Goal: Task Accomplishment & Management: Complete application form

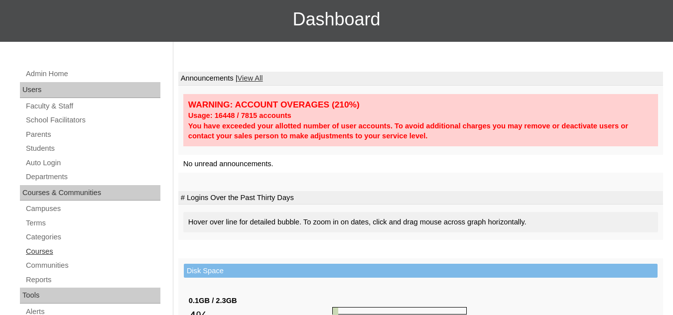
scroll to position [100, 0]
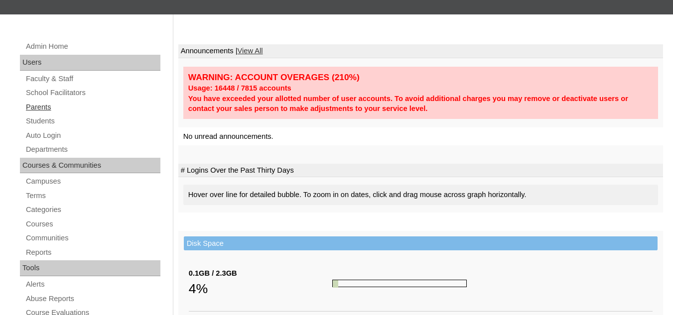
click at [41, 109] on link "Parents" at bounding box center [93, 107] width 136 height 12
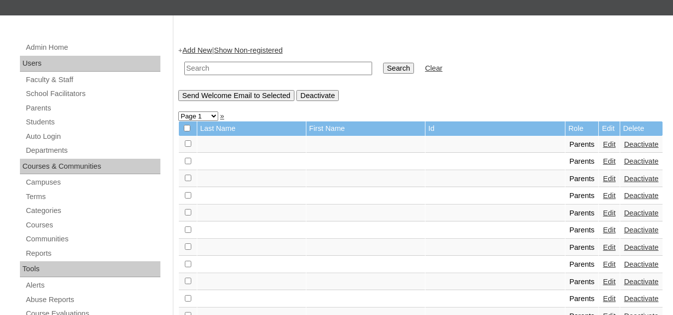
scroll to position [100, 0]
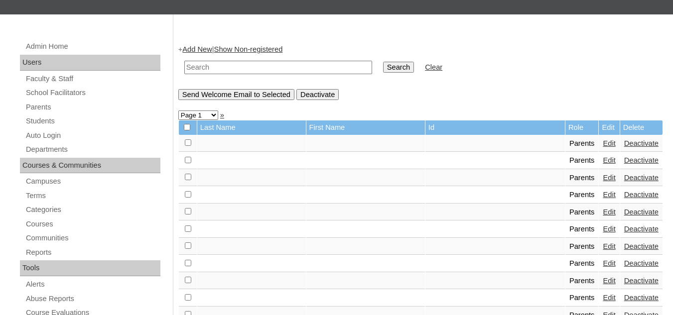
click at [200, 50] on link "Add New" at bounding box center [196, 49] width 29 height 8
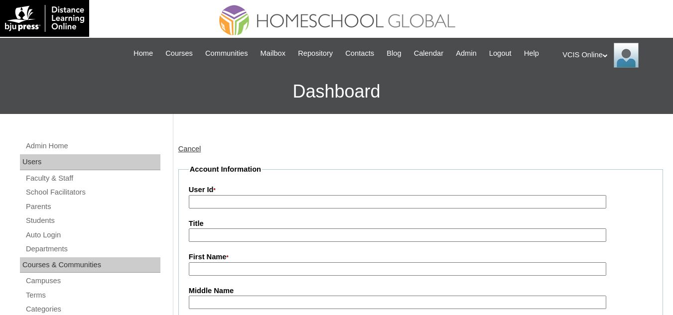
click at [237, 204] on input "User Id *" at bounding box center [398, 201] width 418 height 13
click at [241, 198] on input "User Id *" at bounding box center [398, 201] width 418 height 13
paste input "VCIS018-7A-PA2025"
type input "VCIS018-7A-PA2025"
click at [223, 236] on input "Title" at bounding box center [398, 235] width 418 height 13
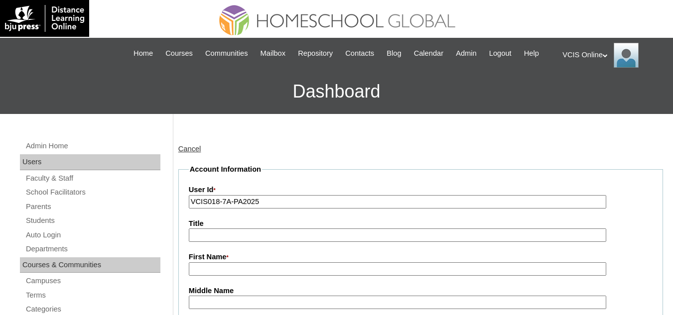
click at [241, 272] on input "First Name *" at bounding box center [398, 269] width 418 height 13
paste input "Nepthalie Elcamel Sabellano"
drag, startPoint x: 293, startPoint y: 270, endPoint x: 224, endPoint y: 272, distance: 68.8
click at [224, 272] on input "Nepthalie Elcamel Sabellano" at bounding box center [398, 269] width 418 height 13
type input "Nepthalie"
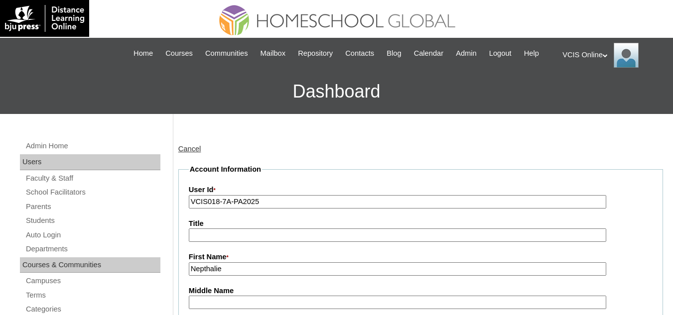
click at [207, 303] on input "Middle Name" at bounding box center [398, 302] width 418 height 13
paste input "Elcamel Sabellano"
drag, startPoint x: 273, startPoint y: 302, endPoint x: 218, endPoint y: 302, distance: 55.3
click at [218, 302] on input "Elcamel Sabellano" at bounding box center [398, 302] width 418 height 13
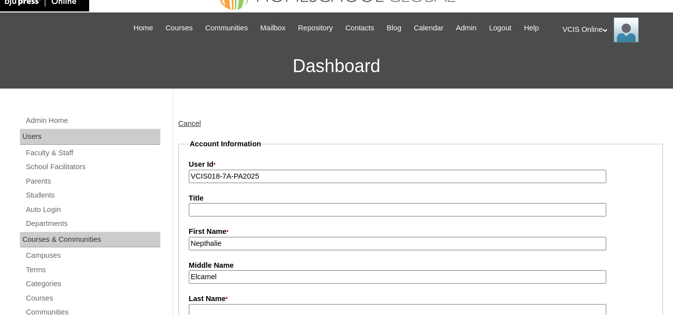
scroll to position [100, 0]
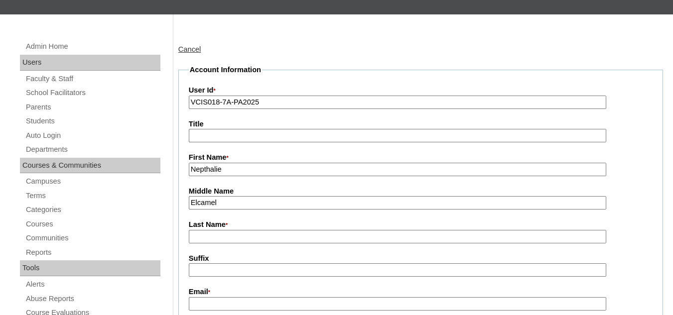
type input "Elcamel"
click at [210, 237] on input "Last Name *" at bounding box center [398, 236] width 418 height 13
paste input "Sabellano"
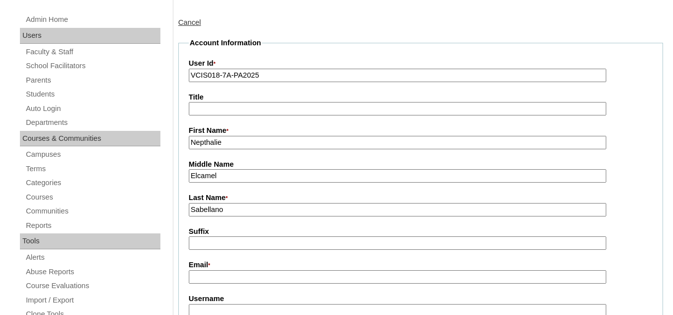
scroll to position [199, 0]
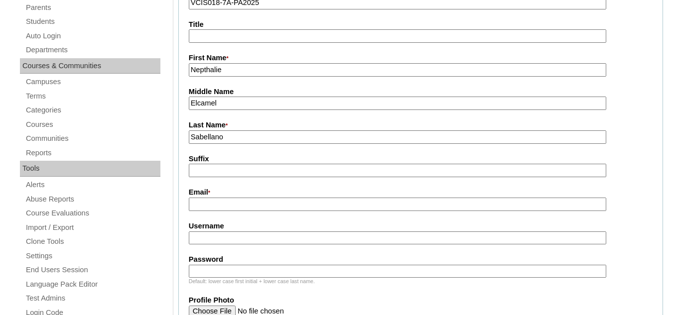
type input "Sabellano"
click at [226, 211] on input "Email *" at bounding box center [398, 204] width 418 height 13
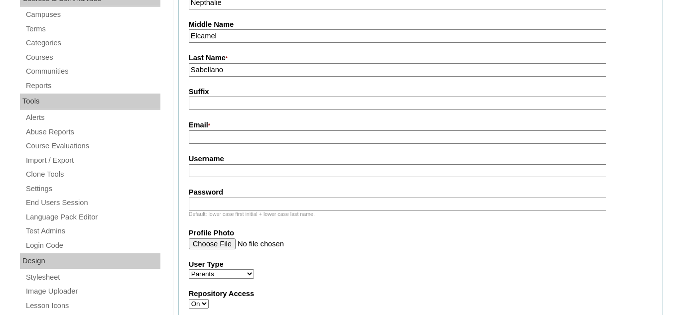
scroll to position [249, 0]
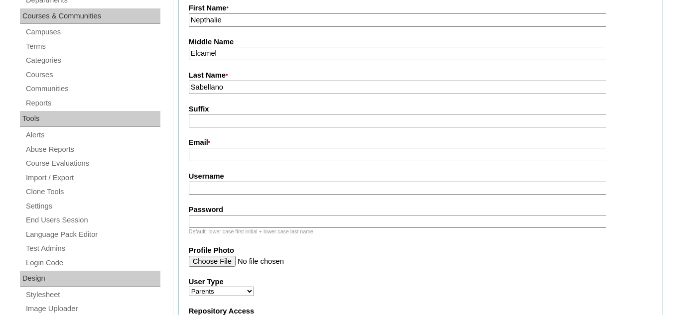
click at [207, 194] on input "Username" at bounding box center [398, 188] width 418 height 13
paste input "nsabellano2025"
type input "nsabellano2025"
click at [285, 228] on input "Password" at bounding box center [398, 221] width 418 height 13
paste input "HUYgiw"
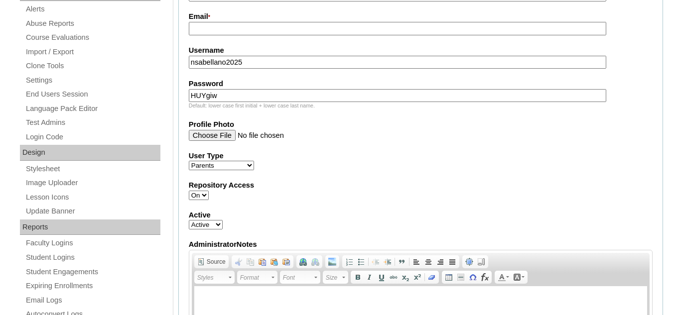
scroll to position [399, 0]
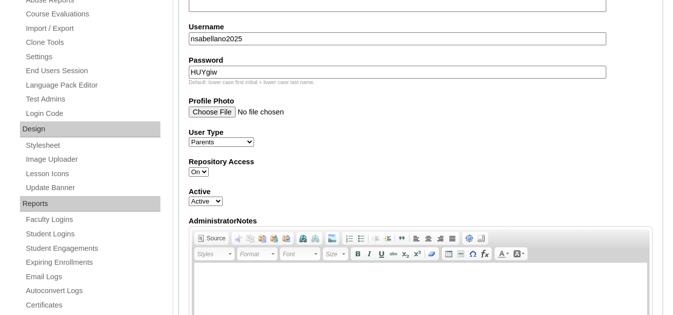
type input "HUYgiw"
click at [238, 145] on select "Faculty Staff Student Parents School Facilitators" at bounding box center [221, 142] width 65 height 9
click at [327, 146] on div "User Type Faculty Staff Student Parents School Facilitators" at bounding box center [421, 138] width 464 height 20
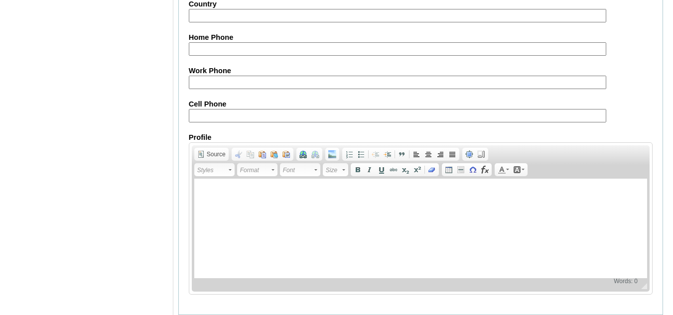
scroll to position [1031, 0]
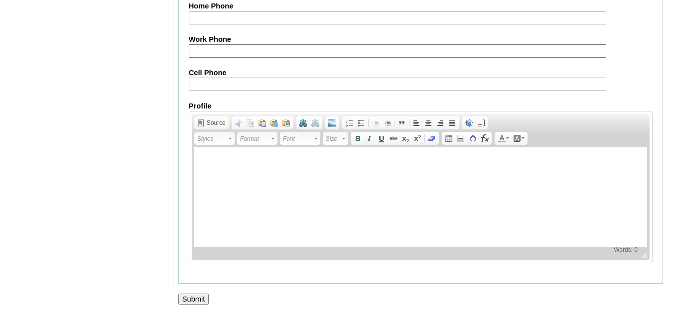
click at [196, 302] on input "Submit" at bounding box center [193, 299] width 31 height 11
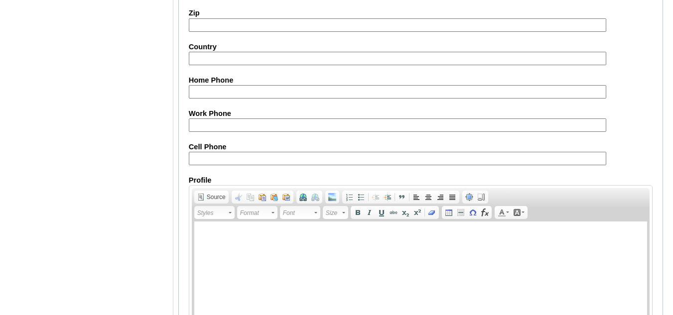
scroll to position [981, 0]
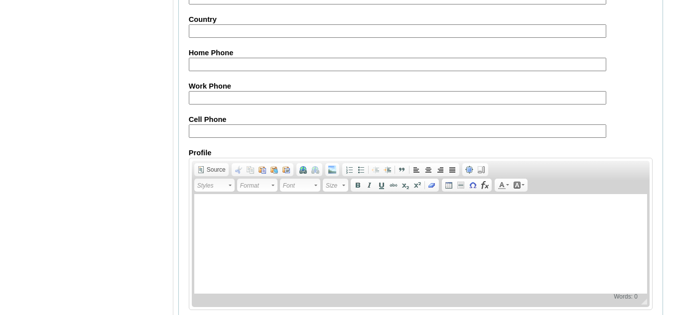
click at [225, 137] on input "Cell Phone" at bounding box center [398, 131] width 418 height 13
paste input "63-998593252 / 63-9190682125"
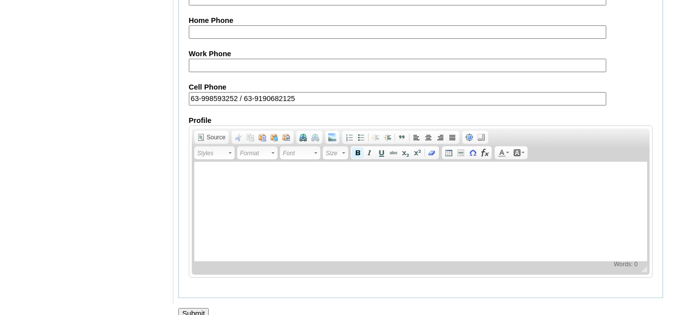
scroll to position [1031, 0]
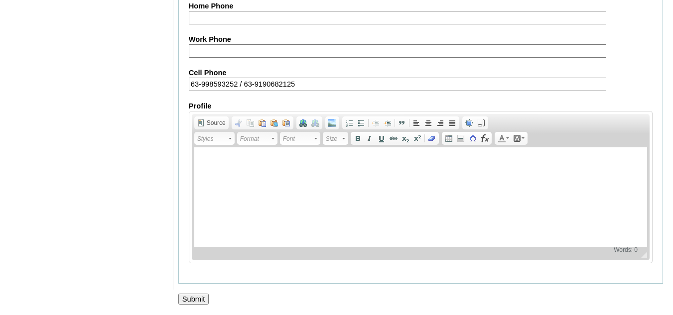
type input "63-998593252 / 63-9190682125"
click at [196, 300] on input "Submit" at bounding box center [193, 299] width 31 height 11
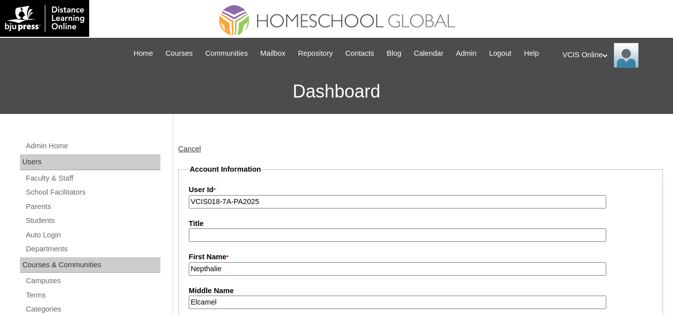
scroll to position [1031, 0]
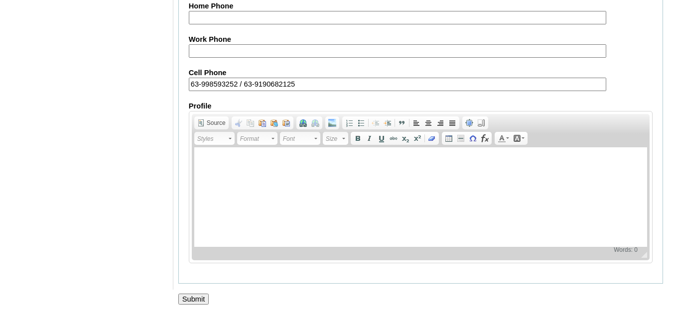
click at [197, 298] on input "Submit" at bounding box center [193, 299] width 31 height 11
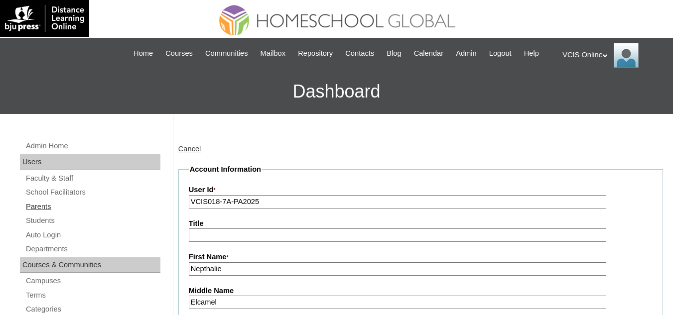
click at [43, 208] on link "Parents" at bounding box center [93, 207] width 136 height 12
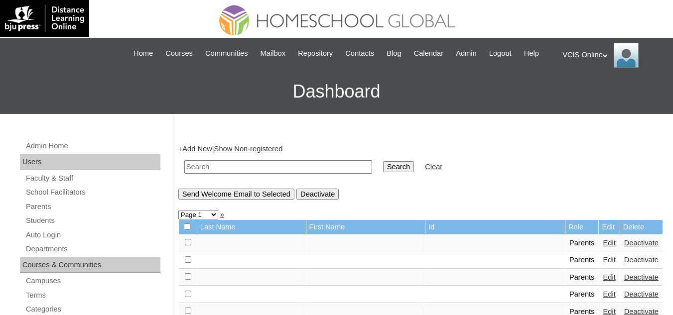
click at [198, 145] on link "Add New" at bounding box center [196, 149] width 29 height 8
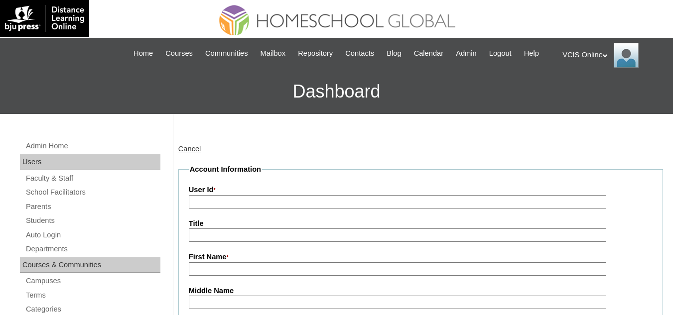
click at [225, 205] on input "User Id *" at bounding box center [398, 201] width 418 height 13
paste input "VCIS018-7A-PA2025"
type input "VCIS018-7A-PA2025"
click at [238, 268] on input "First Name *" at bounding box center [398, 269] width 418 height 13
paste input "Nepthalie Elcamel Sabellano"
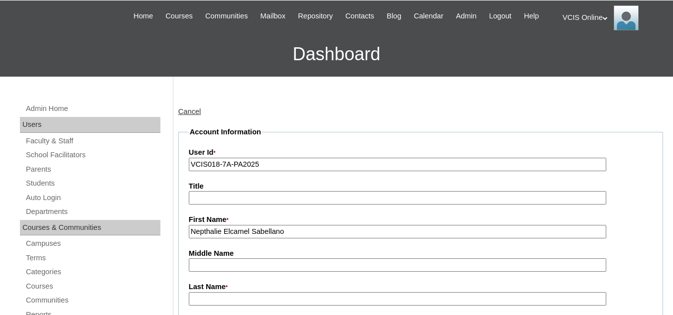
scroll to position [100, 0]
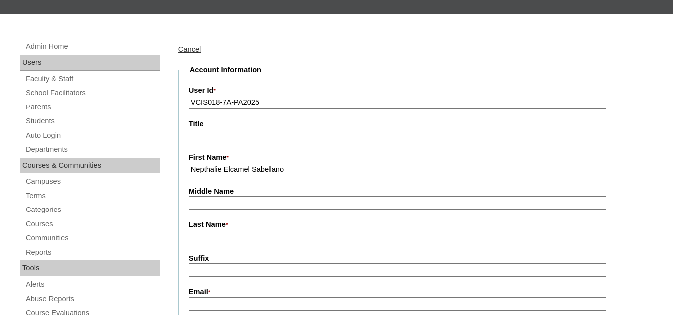
drag, startPoint x: 314, startPoint y: 172, endPoint x: 224, endPoint y: 174, distance: 90.2
click at [224, 174] on input "Nepthalie Elcamel Sabellano" at bounding box center [398, 169] width 418 height 13
type input "Nepthalie"
click at [210, 204] on input "Middle Name" at bounding box center [398, 202] width 418 height 13
paste input "Elcamel Sabellano"
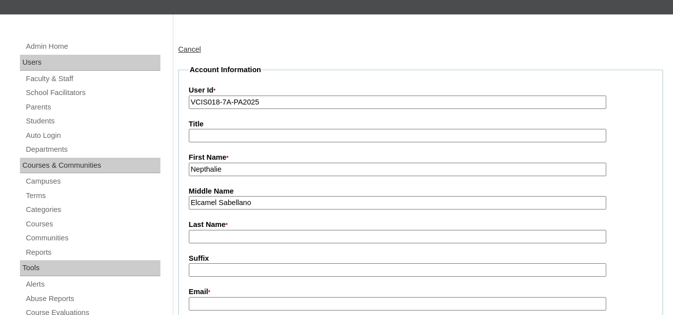
drag, startPoint x: 270, startPoint y: 208, endPoint x: 218, endPoint y: 208, distance: 52.3
click at [218, 208] on input "Elcamel Sabellano" at bounding box center [398, 202] width 418 height 13
type input "Elcamel"
click at [228, 238] on input "Last Name *" at bounding box center [398, 236] width 418 height 13
paste input "Sabellano"
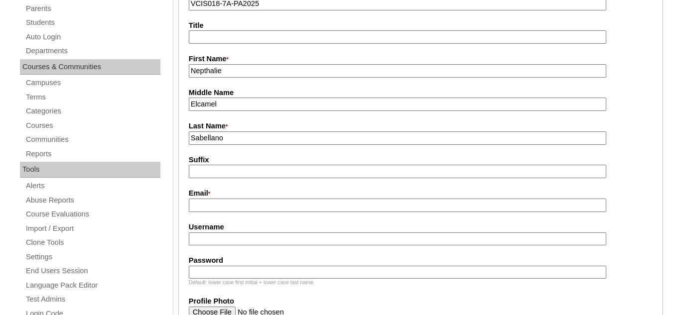
scroll to position [199, 0]
type input "Sabellano"
click at [209, 235] on input "Username" at bounding box center [398, 238] width 418 height 13
click at [214, 239] on input "Username" at bounding box center [398, 238] width 418 height 13
paste input "nsabellano2025"
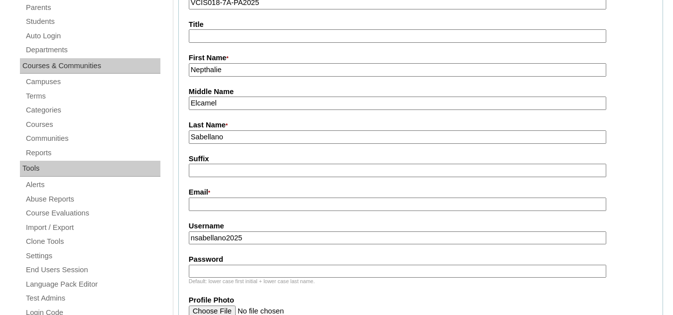
type input "nsabellano2025"
drag, startPoint x: 236, startPoint y: 274, endPoint x: 308, endPoint y: 2, distance: 281.1
click at [236, 271] on input "Password" at bounding box center [398, 271] width 418 height 13
paste input "HUYgiw"
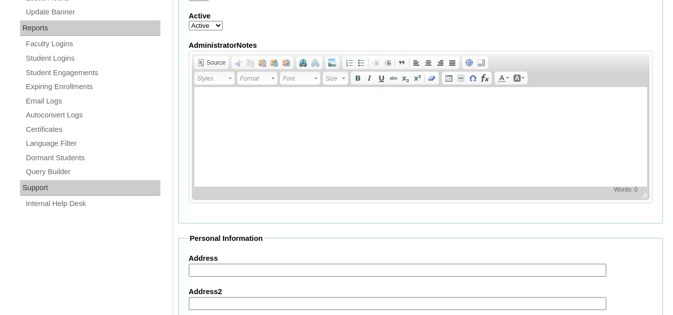
scroll to position [648, 0]
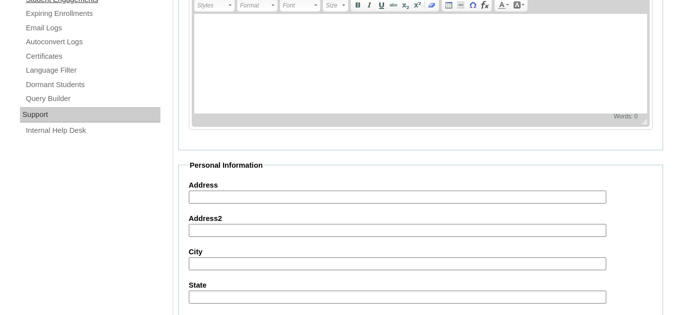
type input "HUYgiw"
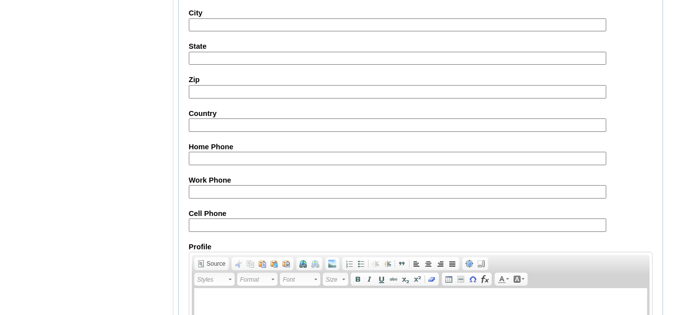
scroll to position [947, 0]
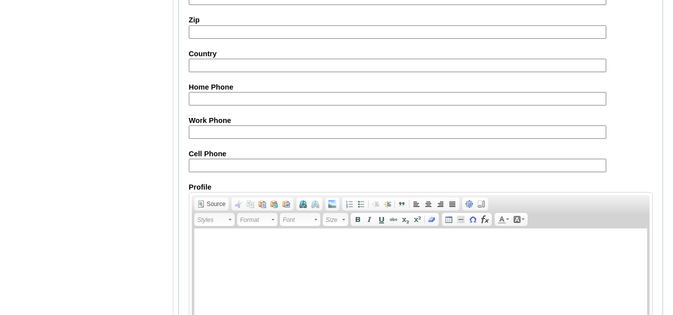
click at [215, 168] on input "Cell Phone" at bounding box center [398, 165] width 418 height 13
paste input "63-998593252 / 63-9190682125"
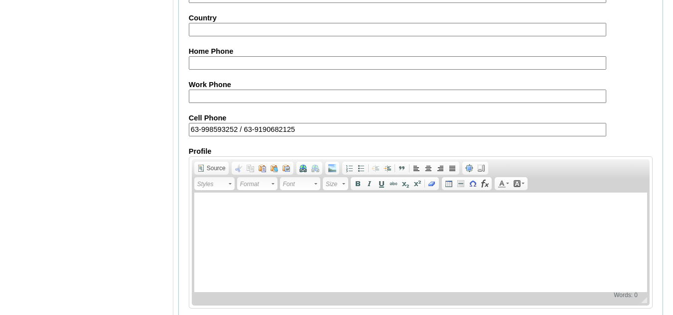
scroll to position [1031, 0]
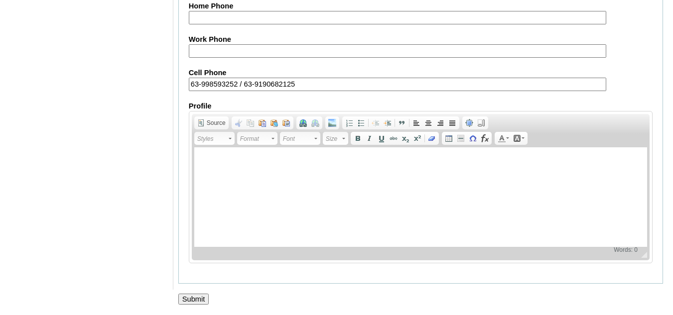
type input "63-998593252 / 63-9190682125"
click at [186, 299] on input "Submit" at bounding box center [193, 299] width 31 height 11
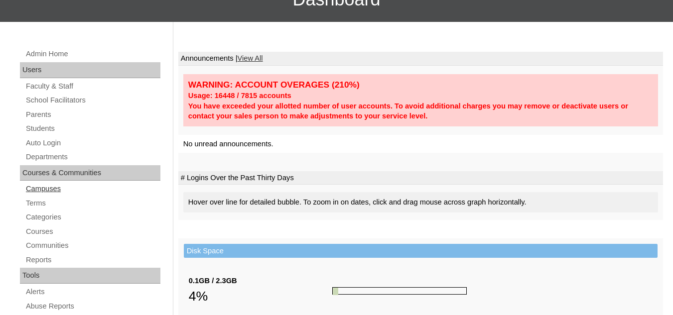
scroll to position [100, 0]
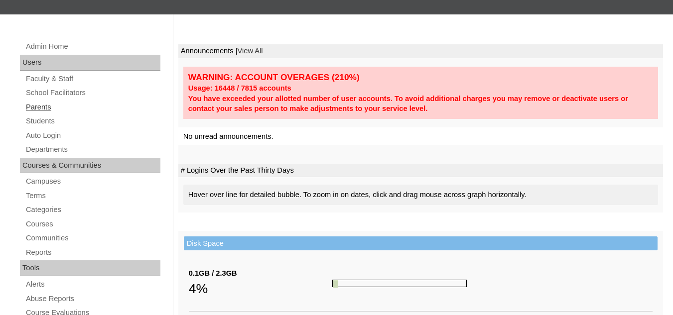
click at [41, 113] on link "Parents" at bounding box center [93, 107] width 136 height 12
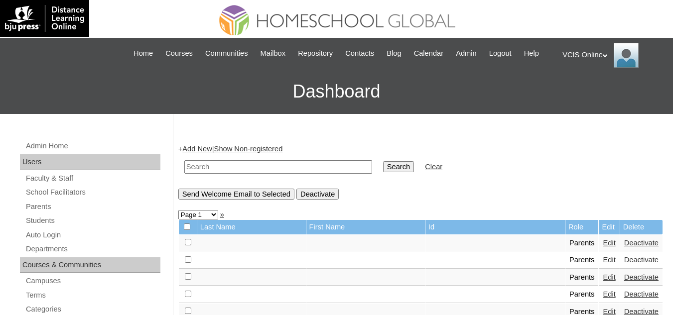
click at [204, 166] on input "text" at bounding box center [278, 166] width 188 height 13
click at [255, 165] on input "text" at bounding box center [278, 166] width 188 height 13
paste input "VCIS021-7A-PA2025"
type input "VCIS021-7A-PA2025"
click at [383, 168] on input "Search" at bounding box center [398, 166] width 31 height 11
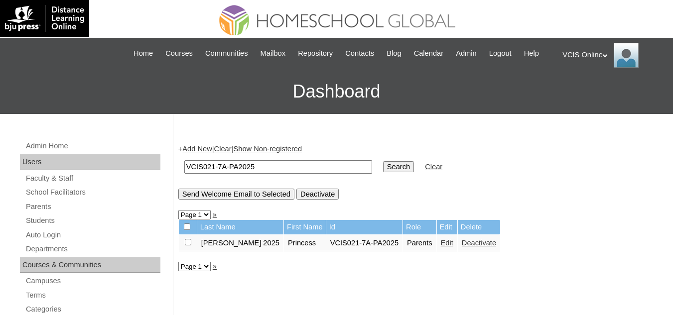
drag, startPoint x: 264, startPoint y: 169, endPoint x: 15, endPoint y: 157, distance: 248.9
paste input "18"
type input "VCIS018-7A-PA2025"
click at [383, 161] on input "Search" at bounding box center [398, 166] width 31 height 11
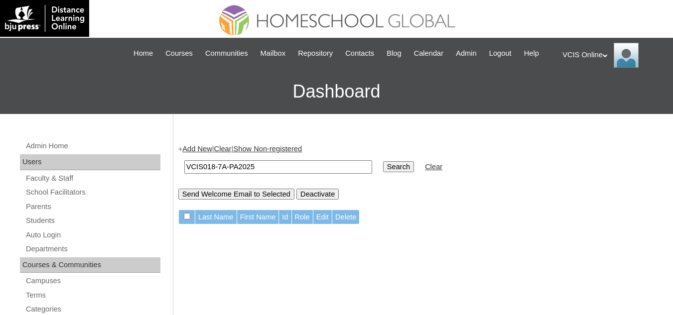
drag, startPoint x: 0, startPoint y: 0, endPoint x: 366, endPoint y: 167, distance: 402.0
click at [383, 168] on input "Search" at bounding box center [398, 166] width 31 height 11
click at [204, 148] on link "Add New" at bounding box center [196, 149] width 29 height 8
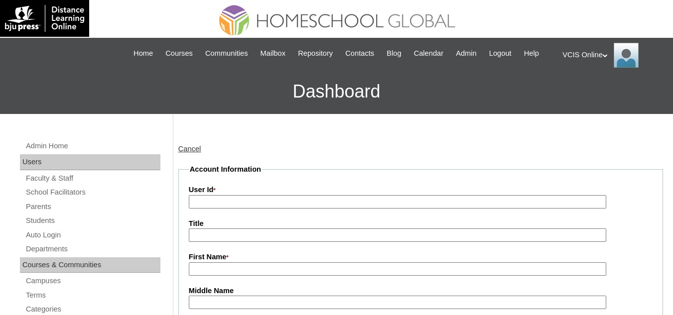
click at [223, 201] on input "User Id *" at bounding box center [398, 201] width 418 height 13
paste input "VCIS018-7A-PA2025"
type input "VCIS018-7A-PA2025"
click at [231, 240] on input "Title" at bounding box center [398, 235] width 418 height 13
click at [264, 238] on input "Title" at bounding box center [398, 235] width 418 height 13
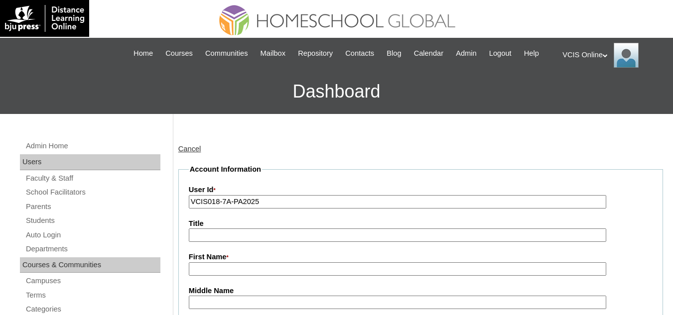
click at [239, 272] on input "First Name *" at bounding box center [398, 269] width 418 height 13
paste input "Nepthalie Elcamel Sabellano"
drag, startPoint x: 294, startPoint y: 271, endPoint x: 223, endPoint y: 274, distance: 70.8
click at [223, 274] on input "Nepthalie Elcamel Sabellano" at bounding box center [398, 269] width 418 height 13
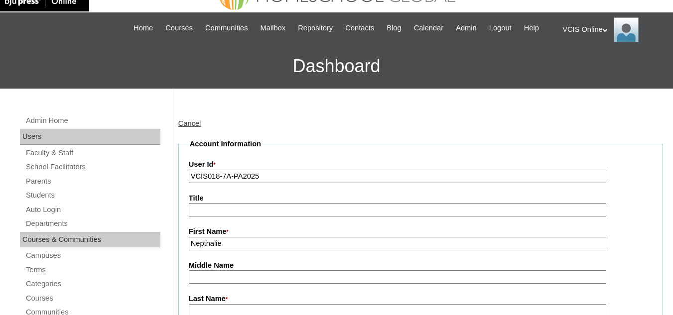
scroll to position [50, 0]
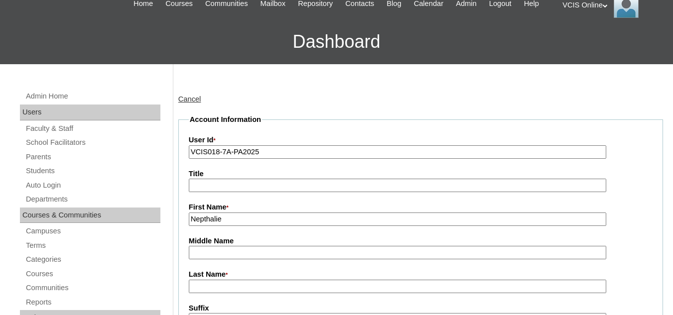
type input "Nepthalie"
click at [232, 252] on input "Middle Name" at bounding box center [398, 252] width 418 height 13
paste input "Elcamel Sabellano"
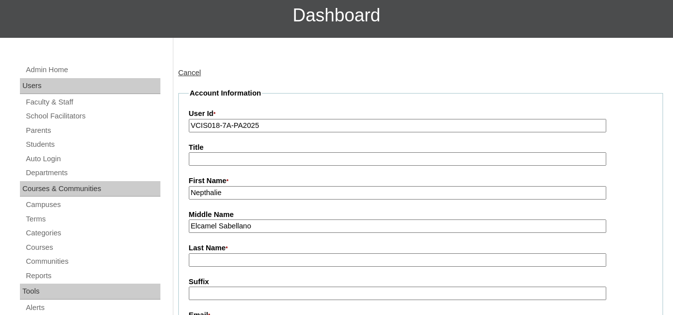
scroll to position [100, 0]
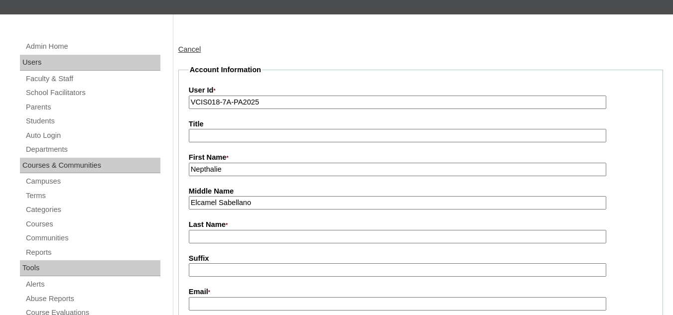
drag, startPoint x: 261, startPoint y: 203, endPoint x: 218, endPoint y: 207, distance: 42.5
click at [214, 207] on input "Elcamel Sabellano" at bounding box center [398, 202] width 418 height 13
click at [252, 207] on input "Elcamel Sabellano" at bounding box center [398, 202] width 418 height 13
click at [264, 204] on input "Elcamel Sabellano" at bounding box center [398, 202] width 418 height 13
click at [266, 204] on input "Elcamel Sabellano" at bounding box center [398, 202] width 418 height 13
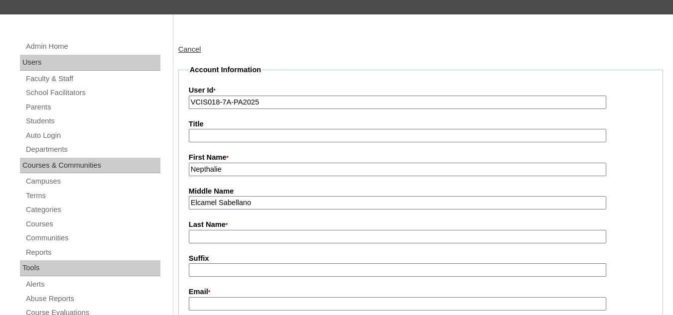
click at [276, 204] on input "Elcamel Sabellano" at bounding box center [398, 202] width 418 height 13
click at [258, 236] on input "Last Name *" at bounding box center [398, 236] width 418 height 13
click at [341, 199] on input "Elcamel Sabellano" at bounding box center [398, 202] width 418 height 13
drag, startPoint x: 270, startPoint y: 201, endPoint x: 218, endPoint y: 206, distance: 52.0
click at [218, 206] on input "Elcamel Sabellano" at bounding box center [398, 202] width 418 height 13
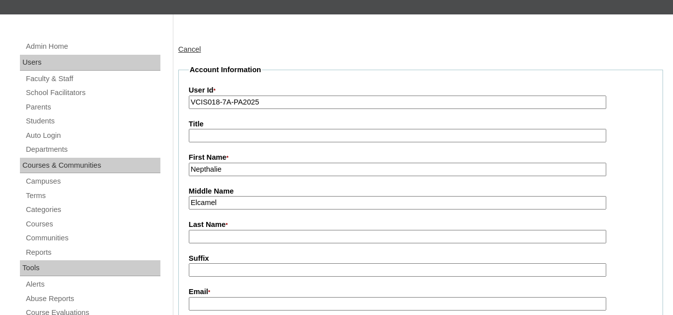
type input "Elcamel"
click at [230, 232] on input "Last Name *" at bounding box center [398, 236] width 418 height 13
paste input "Sabellano"
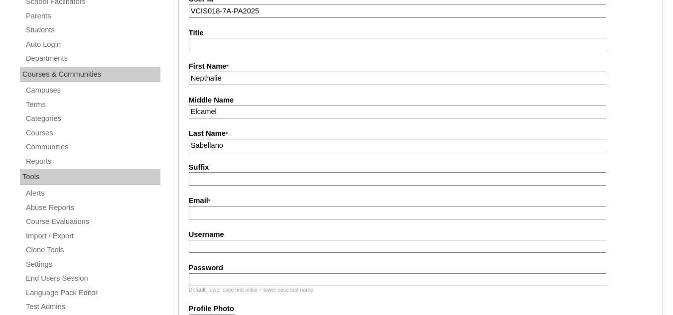
scroll to position [199, 0]
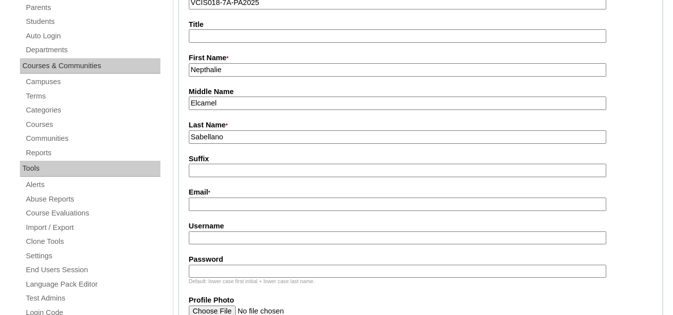
type input "Sabellano"
click at [240, 209] on input "Email *" at bounding box center [398, 204] width 418 height 13
type input "NA"
click at [217, 237] on input "Username" at bounding box center [398, 238] width 418 height 13
click at [240, 234] on input "Username" at bounding box center [398, 238] width 418 height 13
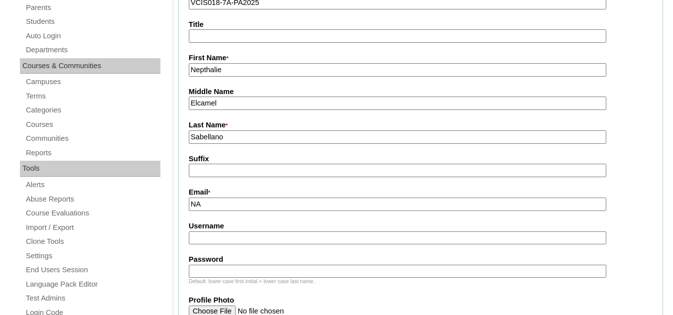
paste input "anabelappleton22@gmail.com"
type input "anabelappleton22@gmail.com"
click at [238, 273] on input "Password" at bounding box center [398, 271] width 418 height 13
click at [250, 275] on input "Password" at bounding box center [398, 271] width 418 height 13
paste input "HUYgiw"
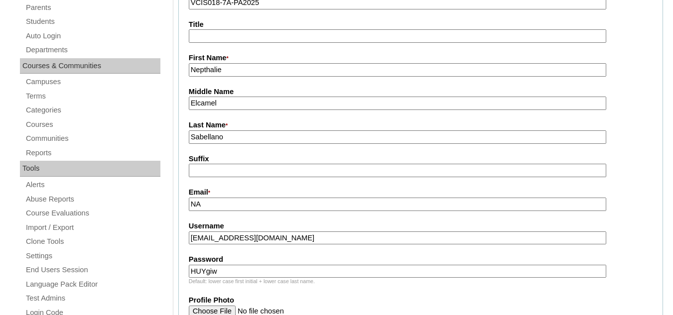
type input "HUYgiw"
drag, startPoint x: 221, startPoint y: 203, endPoint x: 82, endPoint y: 197, distance: 139.7
drag, startPoint x: 295, startPoint y: 241, endPoint x: 100, endPoint y: 241, distance: 195.3
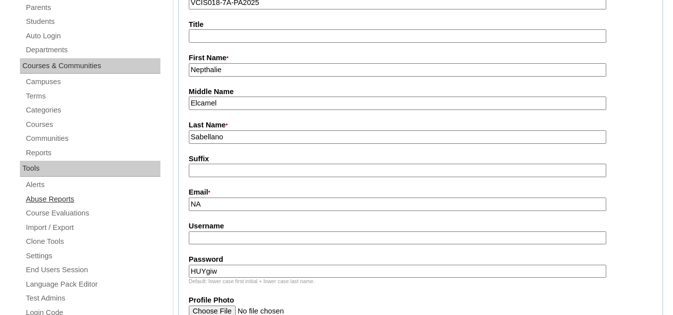
drag, startPoint x: 221, startPoint y: 203, endPoint x: 108, endPoint y: 196, distance: 113.8
paste input "anabelappleton22@gmail.com"
type input "anabelappleton22@gmail.com"
click at [237, 241] on input "Username" at bounding box center [398, 238] width 418 height 13
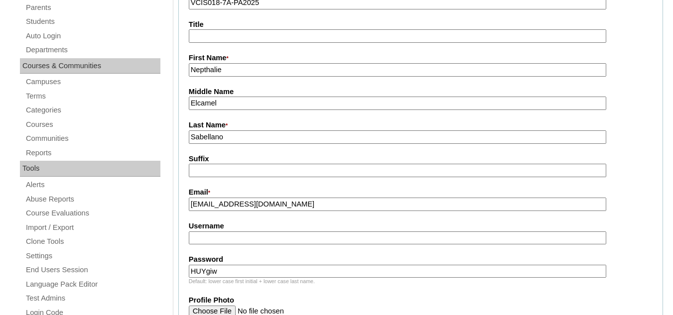
paste input "nsabellano2025"
type input "nsabellano2025"
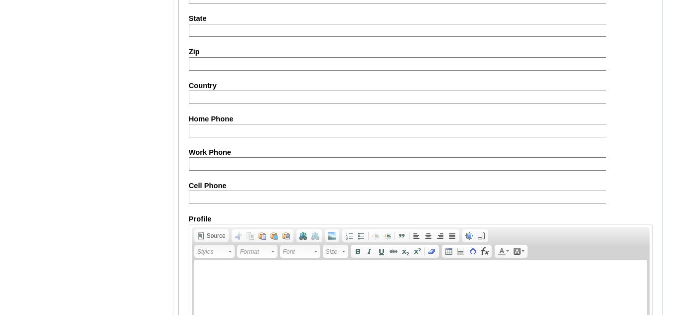
scroll to position [897, 0]
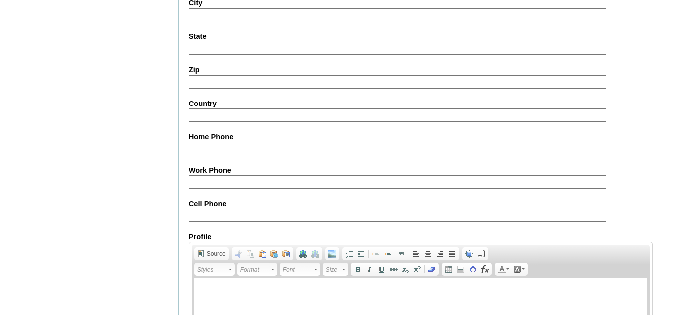
click at [235, 216] on input "Cell Phone" at bounding box center [398, 215] width 418 height 13
paste input "63-998593252 / 63-9190682125"
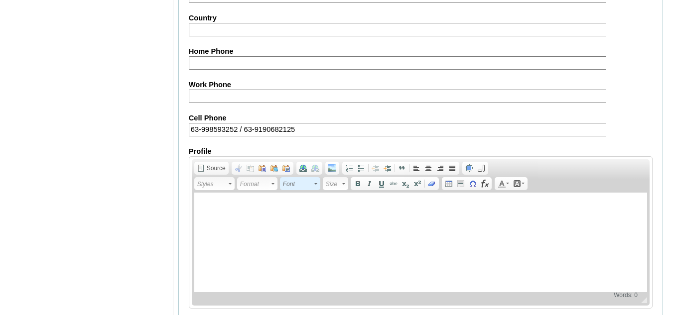
scroll to position [1031, 0]
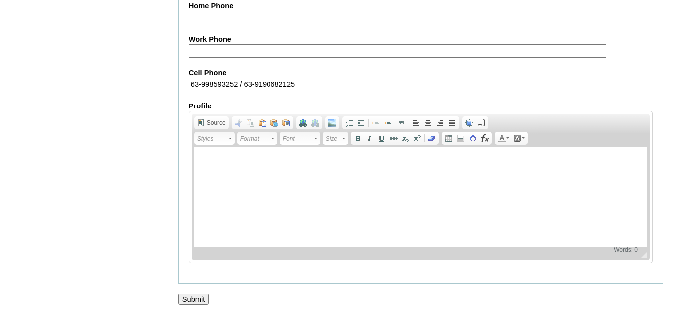
type input "63-998593252 / 63-9190682125"
click at [190, 299] on input "Submit" at bounding box center [193, 299] width 31 height 11
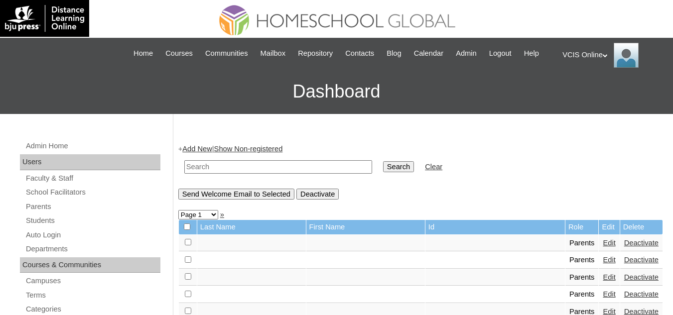
click at [213, 171] on input "text" at bounding box center [278, 166] width 188 height 13
paste input "VCIS018-7A-PA2025"
type input "VCIS018-7A-PA2025"
click at [383, 171] on input "Search" at bounding box center [398, 166] width 31 height 11
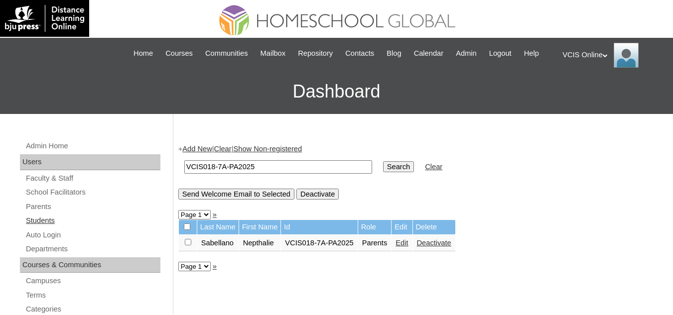
click at [37, 219] on link "Students" at bounding box center [93, 221] width 136 height 12
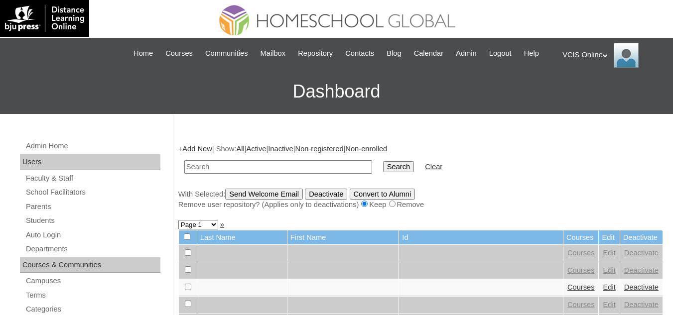
click at [195, 147] on link "Add New" at bounding box center [196, 149] width 29 height 8
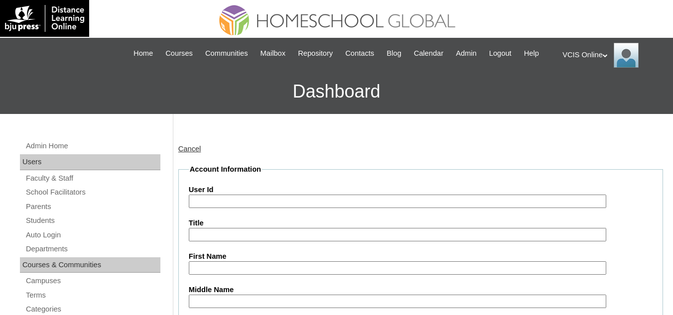
click at [215, 268] on input "First Name" at bounding box center [398, 268] width 418 height 13
paste input "Yoki Danica Sabellano Adora"
drag, startPoint x: 300, startPoint y: 264, endPoint x: 227, endPoint y: 268, distance: 72.8
click at [227, 268] on input "Yoki Danica Sabellano Adora" at bounding box center [398, 268] width 418 height 13
type input "Yoki Danica"
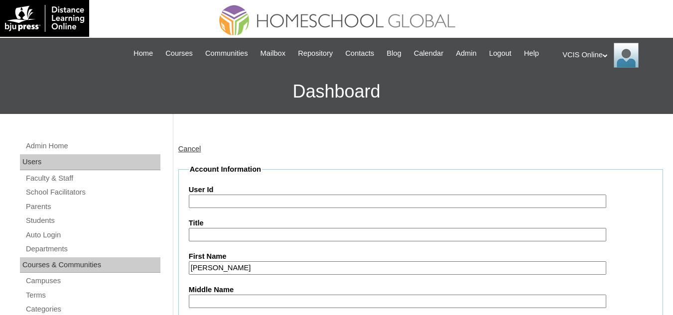
click at [235, 296] on input "Middle Name" at bounding box center [398, 301] width 418 height 13
paste input "Sabellano Adora"
click at [194, 300] on input "Sabellano Adora" at bounding box center [398, 301] width 418 height 13
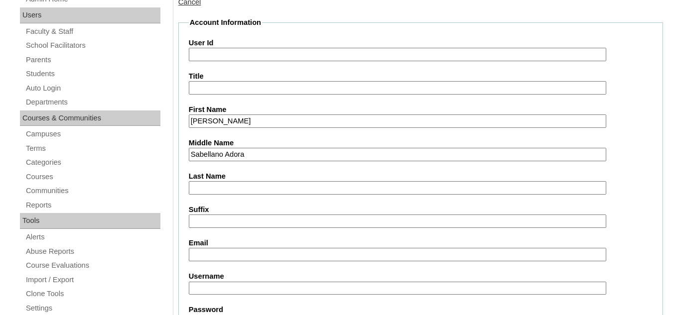
scroll to position [149, 0]
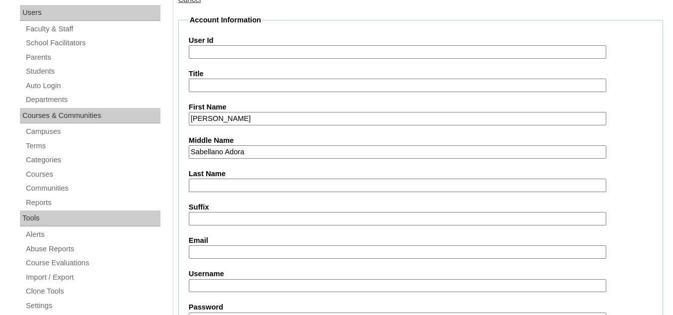
drag, startPoint x: 273, startPoint y: 155, endPoint x: 225, endPoint y: 155, distance: 47.3
click at [225, 155] on input "Sabellano Adora" at bounding box center [398, 151] width 418 height 13
type input "Sabellano"
click at [223, 218] on input "Suffix" at bounding box center [398, 218] width 418 height 13
click at [238, 182] on input "Last Name" at bounding box center [398, 185] width 418 height 13
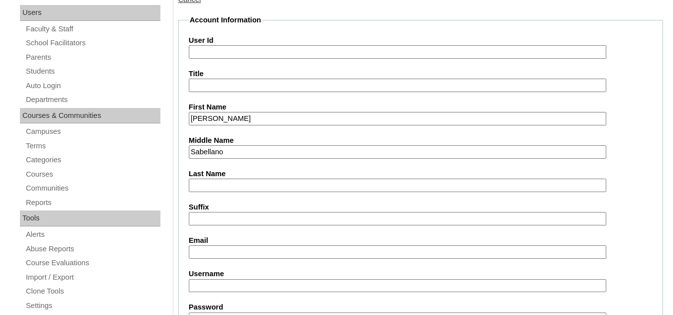
paste input "Adora"
type input "Adora"
click at [212, 222] on input "Suffix" at bounding box center [398, 218] width 418 height 13
click at [222, 249] on input "Email" at bounding box center [398, 252] width 418 height 13
paste input "ydadora.student@vcis.edu.ph"
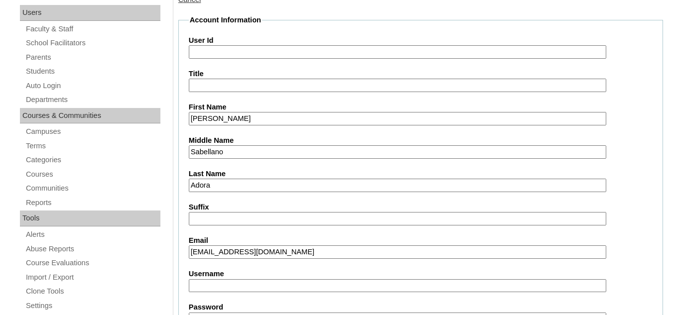
type input "ydadora.student@vcis.edu.ph"
click at [230, 291] on input "Username" at bounding box center [398, 285] width 418 height 13
paste input "VCIS018-7A-SA2025"
type input "VCIS018-7A-SA2025"
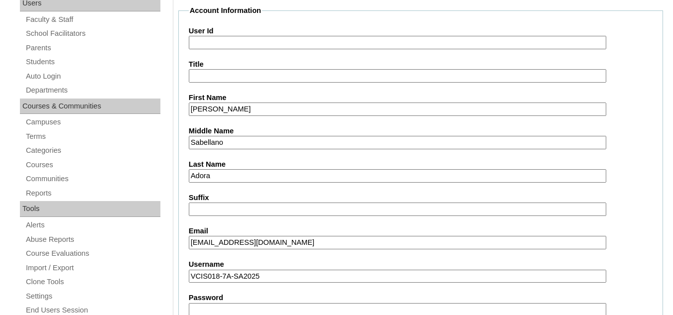
scroll to position [249, 0]
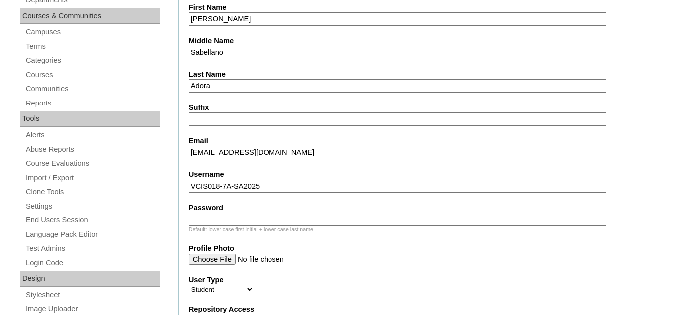
click at [209, 218] on input "Password" at bounding box center [398, 219] width 418 height 13
paste input "HUysee"
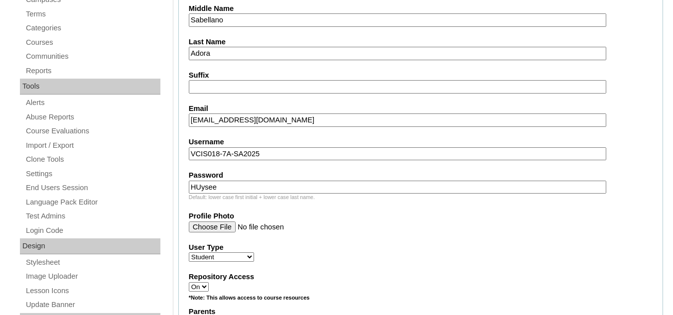
scroll to position [299, 0]
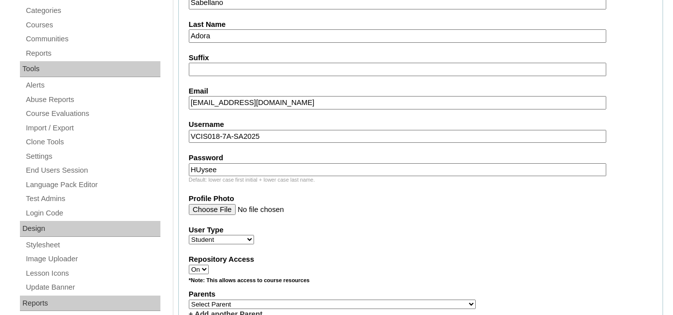
type input "HUysee"
click at [236, 243] on select "Faculty Staff Student Parents School Facilitators" at bounding box center [221, 239] width 65 height 9
click at [352, 242] on div "User Type Faculty Staff Student Parents School Facilitators" at bounding box center [421, 235] width 464 height 20
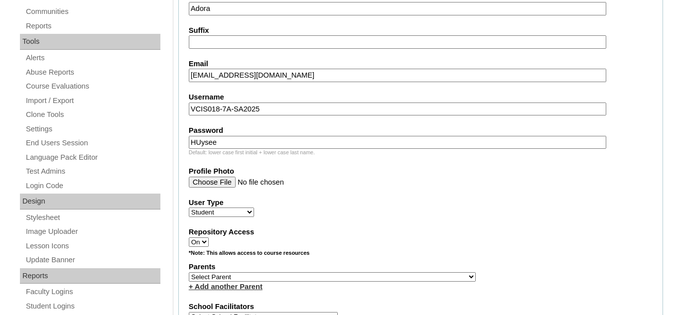
scroll to position [349, 0]
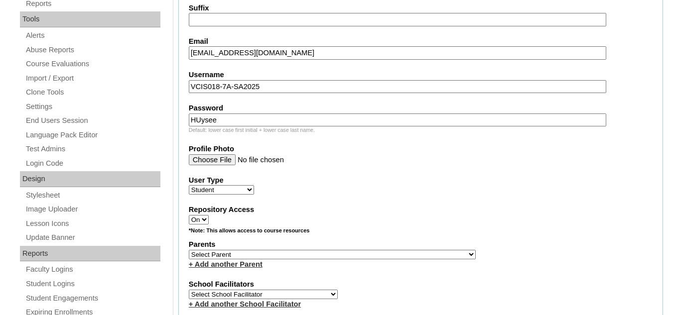
click at [259, 258] on select "Select Parent , , , , , , , , , , , , , , , , , , , , , , , , , , , , , , , , ,…" at bounding box center [332, 254] width 287 height 9
click at [250, 256] on select "Select Parent , , , , , , , , , , , , , , , , , , , , , , , , , , , , , , , , ,…" at bounding box center [332, 254] width 287 height 9
click at [246, 256] on select "Select Parent , , , , , , , , , , , , , , , , , , , , , , , , , , , , , , , , ,…" at bounding box center [332, 254] width 287 height 9
click at [245, 256] on select "Select Parent , , , , , , , , , , , , , , , , , , , , , , , , , , , , , , , , ,…" at bounding box center [332, 254] width 287 height 9
select select "39709"
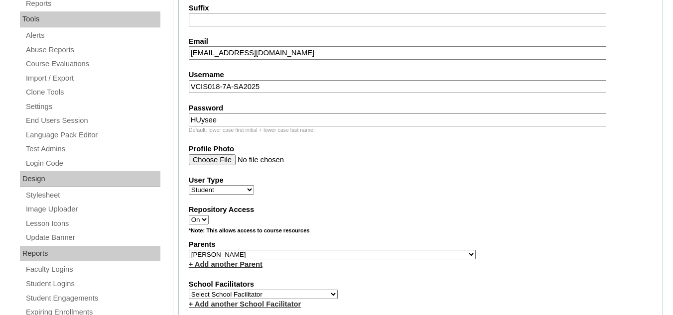
drag, startPoint x: 264, startPoint y: 255, endPoint x: 373, endPoint y: 2, distance: 275.2
click at [264, 256] on select "Select Parent , , , , , , , , , , , , , , , , , , , , , , , , , , , , , , , , ,…" at bounding box center [332, 254] width 287 height 9
click at [257, 254] on select "Select Parent , , , , , , , , , , , , , , , , , , , , , , , , , , , , , , , , ,…" at bounding box center [332, 254] width 287 height 9
click at [247, 258] on select "Select Parent , , , , , , , , , , , , , , , , , , , , , , , , , , , , , , , , ,…" at bounding box center [332, 254] width 287 height 9
click at [255, 253] on select "Select Parent , , , , , , , , , , , , , , , , , , , , , , , , , , , , , , , , ,…" at bounding box center [332, 254] width 287 height 9
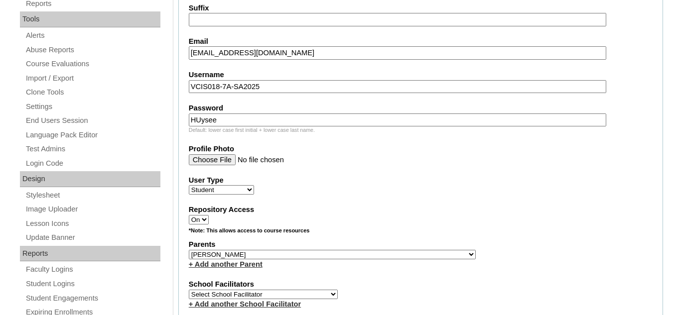
click at [255, 253] on select "Select Parent , , , , , , , , , , , , , , , , , , , , , , , , , , , , , , , , ,…" at bounding box center [332, 254] width 287 height 9
click at [280, 253] on select "Select Parent , , , , , , , , , , , , , , , , , , , , , , , , , , , , , , , , ,…" at bounding box center [332, 254] width 287 height 9
click at [281, 253] on select "Select Parent , , , , , , , , , , , , , , , , , , , , , , , , , , , , , , , , ,…" at bounding box center [332, 254] width 287 height 9
click at [289, 256] on select "Select Parent , , , , , , , , , , , , , , , , , , , , , , , , , , , , , , , , ,…" at bounding box center [332, 254] width 287 height 9
click at [363, 253] on select "Select Parent , , , , , , , , , , , , , , , , , , , , , , , , , , , , , , , , ,…" at bounding box center [332, 254] width 287 height 9
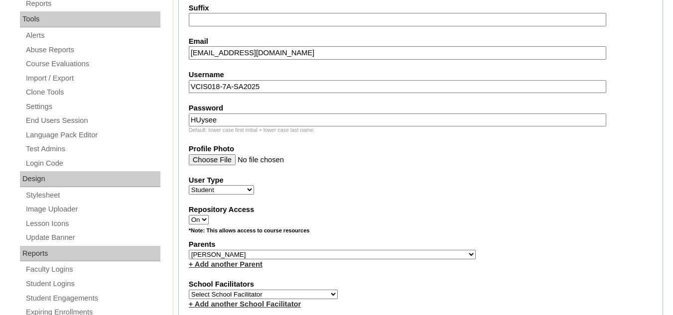
click at [363, 254] on select "Select Parent , , , , , , , , , , , , , , , , , , , , , , , , , , , , , , , , ,…" at bounding box center [332, 254] width 287 height 9
click at [439, 245] on label "Parents" at bounding box center [421, 245] width 464 height 10
drag, startPoint x: 286, startPoint y: 255, endPoint x: 44, endPoint y: 4, distance: 348.5
click at [286, 255] on select "Select Parent , , , , , , , , , , , , , , , , , , , , , , , , , , , , , , , , ,…" at bounding box center [332, 254] width 287 height 9
click at [284, 256] on select "Select Parent , , , , , , , , , , , , , , , , , , , , , , , , , , , , , , , , ,…" at bounding box center [332, 254] width 287 height 9
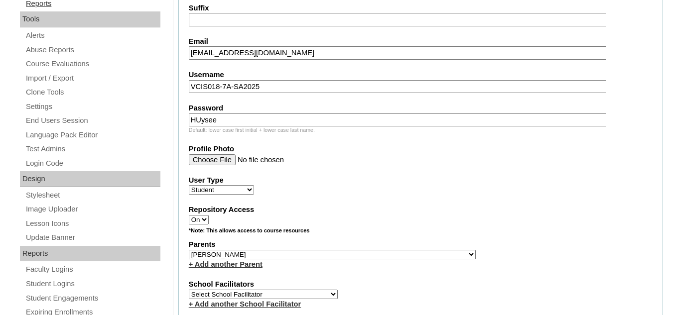
click at [249, 256] on select "Select Parent , , , , , , , , , , , , , , , , , , , , , , , , , , , , , , , , ,…" at bounding box center [332, 254] width 287 height 9
click at [254, 255] on select "Select Parent , , , , , , , , , , , , , , , , , , , , , , , , , , , , , , , , ,…" at bounding box center [332, 254] width 287 height 9
click at [255, 255] on select "Select Parent , , , , , , , , , , , , , , , , , , , , , , , , , , , , , , , , ,…" at bounding box center [332, 254] width 287 height 9
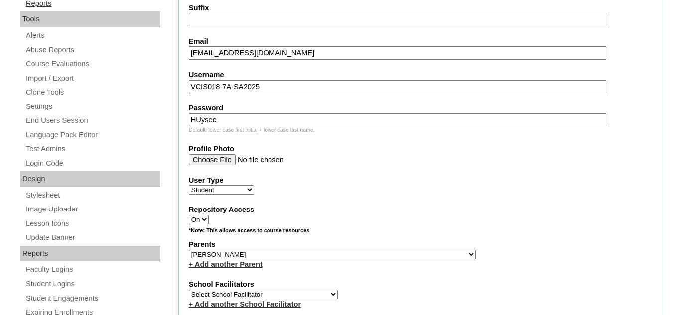
click at [255, 259] on select "Select Parent , , , , , , , , , , , , , , , , , , , , , , , , , , , , , , , , ,…" at bounding box center [332, 254] width 287 height 9
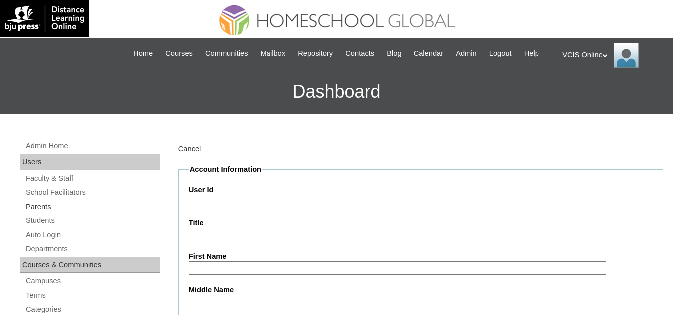
click at [38, 201] on link "Parents" at bounding box center [93, 207] width 136 height 12
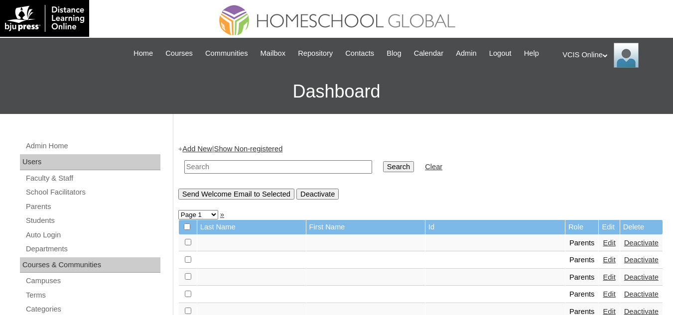
click at [207, 169] on input "text" at bounding box center [278, 166] width 188 height 13
click at [213, 167] on input "VCIS006-7C-SA2025" at bounding box center [278, 166] width 188 height 13
type input "VCIS018-7C-SA2025"
click at [383, 161] on input "Search" at bounding box center [398, 166] width 31 height 11
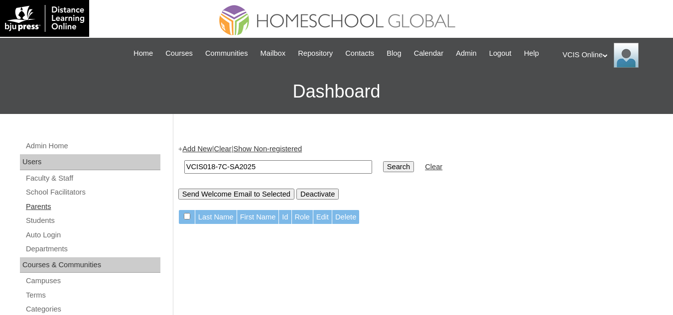
click at [34, 208] on link "Parents" at bounding box center [93, 207] width 136 height 12
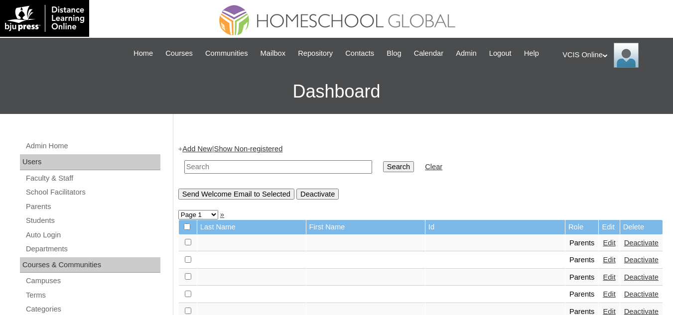
click at [214, 165] on input "text" at bounding box center [278, 166] width 188 height 13
paste input "VCIS018-7A-PA2025"
type input "VCIS018-7A-PA2025"
click at [383, 161] on input "Search" at bounding box center [398, 166] width 31 height 11
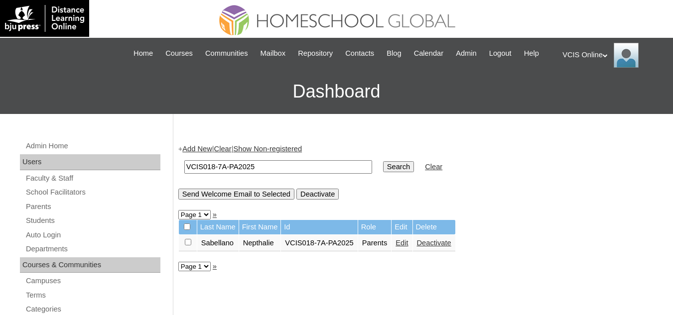
click at [210, 241] on td "Sabellano" at bounding box center [217, 243] width 41 height 17
click at [261, 246] on td "Nepthalie" at bounding box center [260, 243] width 42 height 17
click at [219, 248] on td "Sabellano" at bounding box center [217, 243] width 41 height 17
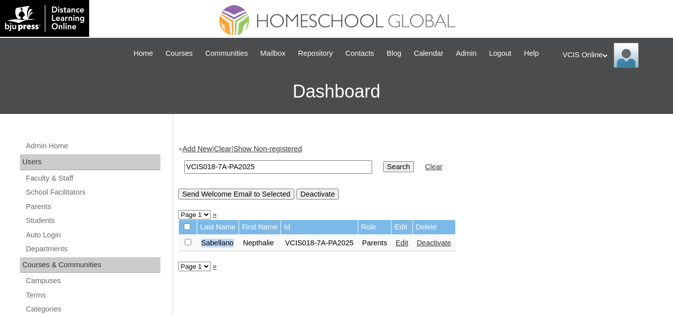
click at [214, 245] on td "Sabellano" at bounding box center [217, 243] width 41 height 17
click at [407, 243] on td "Edit" at bounding box center [402, 243] width 20 height 17
click at [401, 246] on link "Edit" at bounding box center [402, 243] width 12 height 8
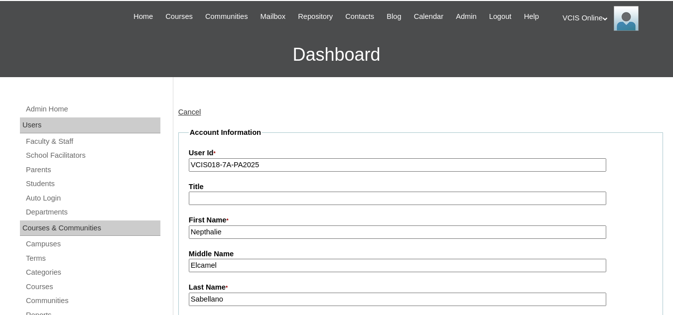
scroll to position [100, 0]
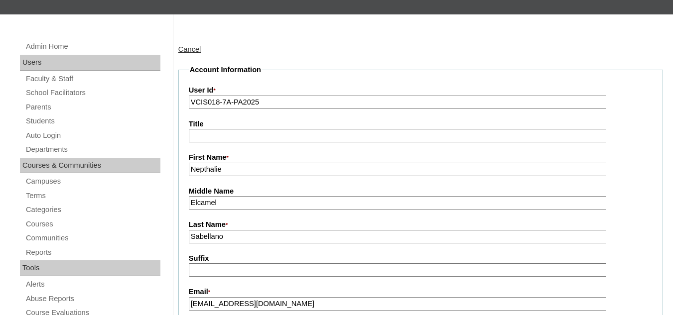
click at [234, 237] on input "Sabellano" at bounding box center [398, 236] width 418 height 13
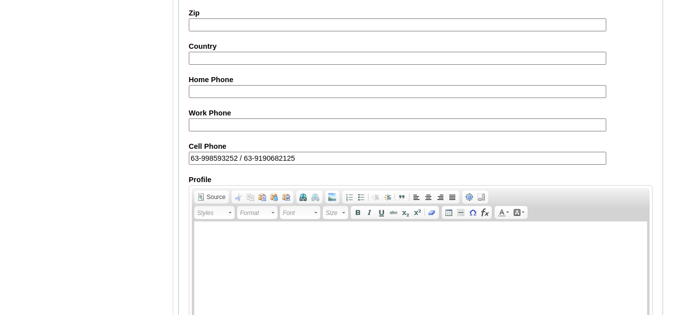
scroll to position [993, 0]
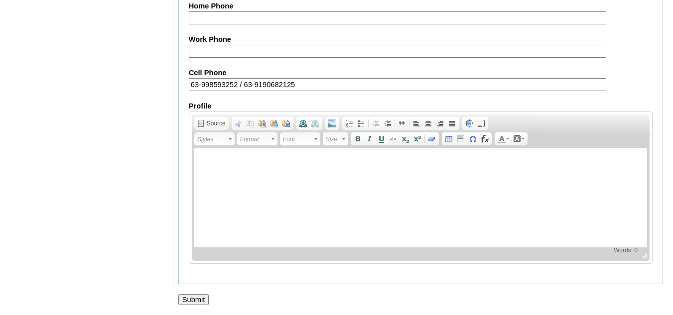
type input "Sabellano2025"
click at [200, 299] on input "Submit" at bounding box center [193, 299] width 31 height 11
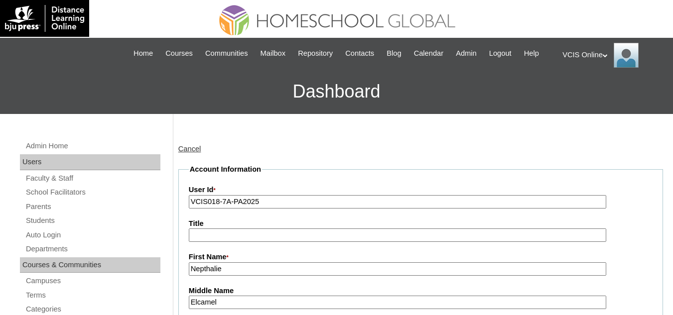
scroll to position [993, 0]
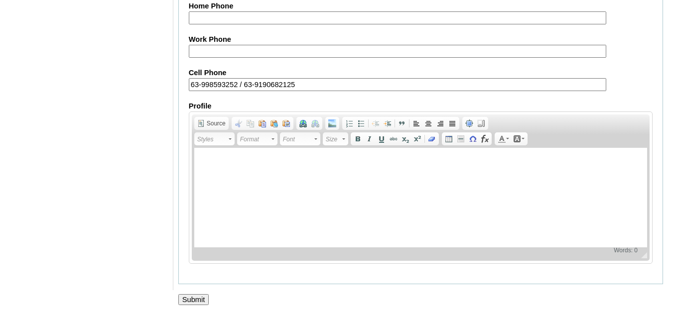
click at [198, 300] on input "Submit" at bounding box center [193, 299] width 31 height 11
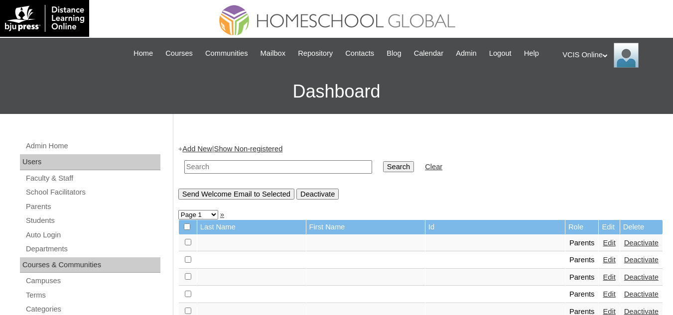
click at [222, 162] on input "text" at bounding box center [278, 166] width 188 height 13
paste input "VCIS021-7A-PA2025"
type input "VCIS021-7A-PA2025"
click at [383, 168] on input "Search" at bounding box center [398, 166] width 31 height 11
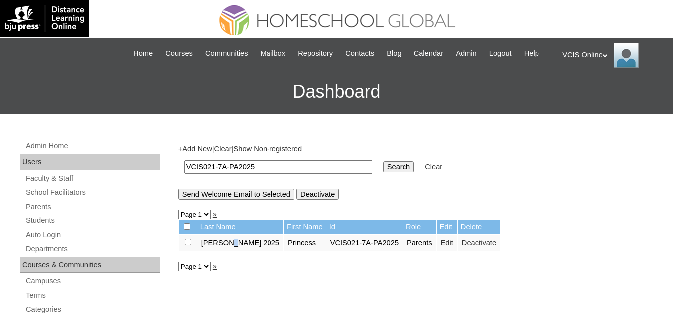
click at [228, 244] on td "Lapid 2025" at bounding box center [240, 243] width 86 height 17
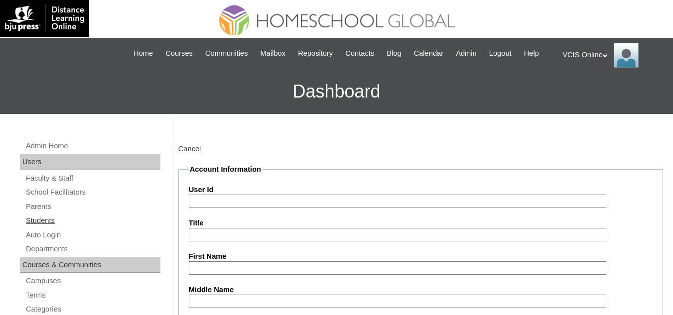
click at [58, 225] on link "Students" at bounding box center [93, 221] width 136 height 12
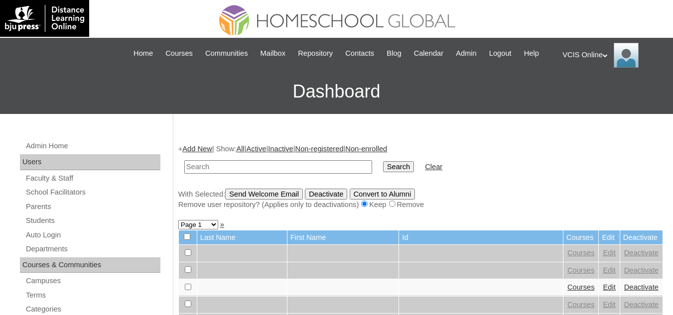
click at [194, 149] on link "Add New" at bounding box center [196, 149] width 29 height 8
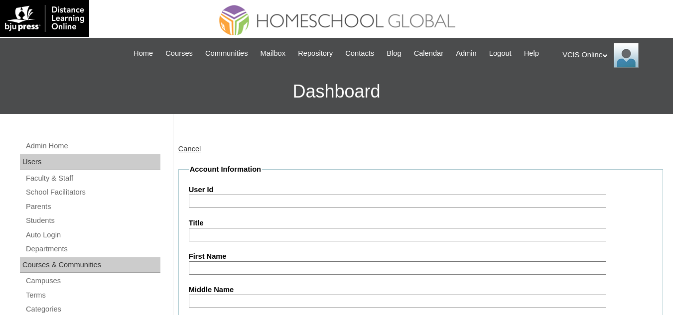
click at [248, 201] on input "User Id" at bounding box center [398, 201] width 418 height 13
paste input "VCIS018-7A-SA2025"
type input "VCIS018-7A-SA2025"
click at [210, 266] on input "First Name" at bounding box center [398, 268] width 418 height 13
paste input "Yoki Danica Sabellano Adora"
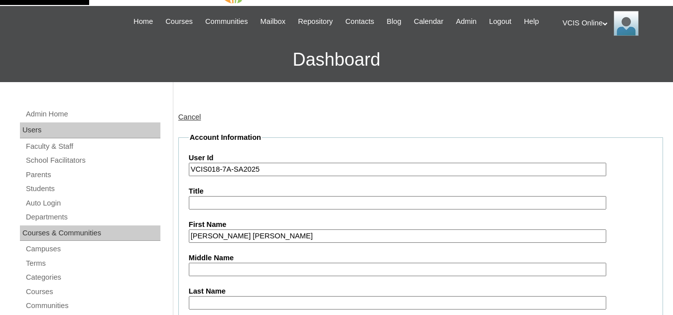
scroll to position [50, 0]
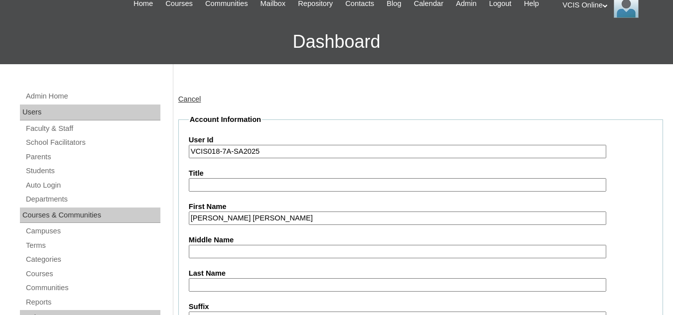
drag, startPoint x: 294, startPoint y: 216, endPoint x: 231, endPoint y: 220, distance: 63.4
click at [231, 220] on input "Yoki Danica Sabellano Adora" at bounding box center [398, 218] width 418 height 13
type input "Yoki Danica"
click at [233, 249] on input "Middle Name" at bounding box center [398, 251] width 418 height 13
paste input "Sabellano Adora"
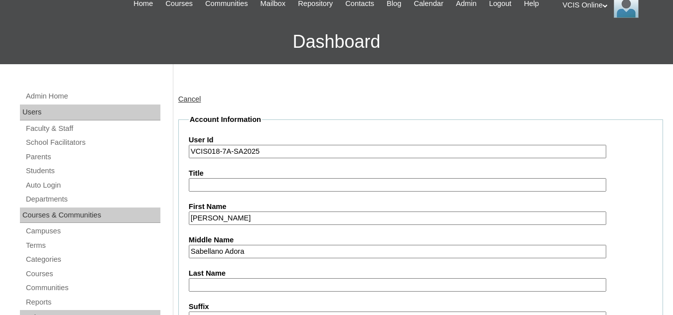
drag, startPoint x: 263, startPoint y: 249, endPoint x: 223, endPoint y: 252, distance: 40.0
click at [223, 252] on input "Sabellano Adora" at bounding box center [398, 251] width 418 height 13
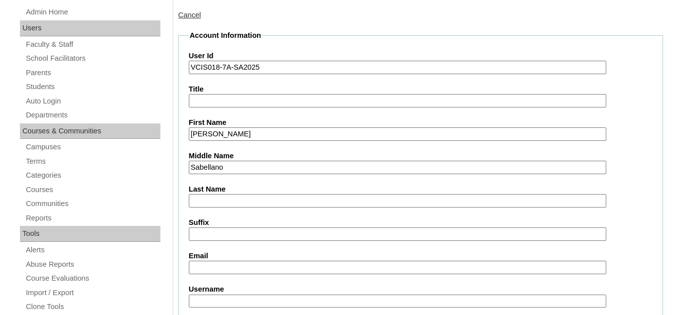
scroll to position [149, 0]
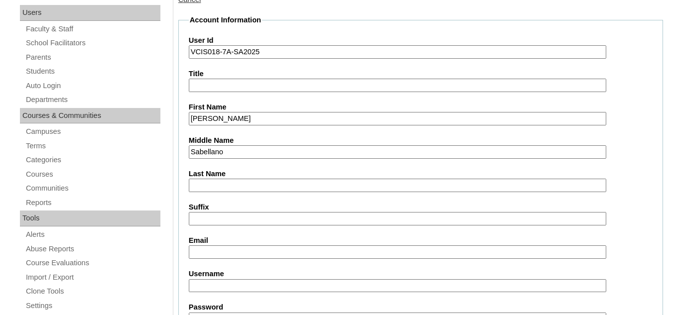
type input "Sabellano"
click at [232, 185] on input "Last Name" at bounding box center [398, 185] width 418 height 13
paste input "Adora"
type input "Adora"
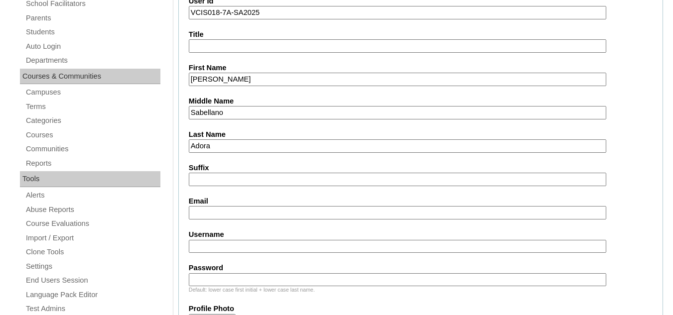
scroll to position [199, 0]
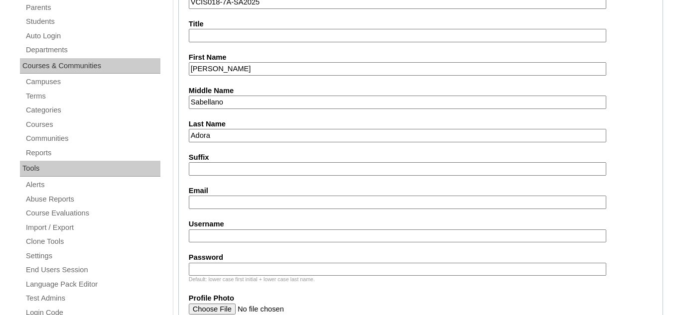
click at [227, 170] on input "Suffix" at bounding box center [398, 168] width 418 height 13
click at [225, 202] on input "Email" at bounding box center [398, 202] width 418 height 13
paste input "ydadora.student@vcis.edu.ph"
type input "ydadora.student@vcis.edu.ph"
drag, startPoint x: 227, startPoint y: 240, endPoint x: 212, endPoint y: 197, distance: 45.5
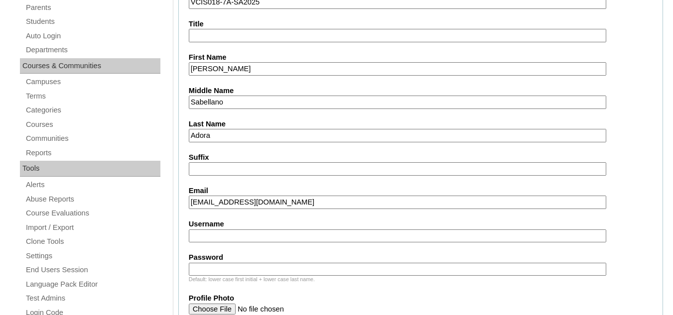
click at [227, 240] on input "Username" at bounding box center [398, 236] width 418 height 13
click at [223, 232] on input "Username" at bounding box center [398, 236] width 418 height 13
click at [224, 241] on input "Username" at bounding box center [398, 236] width 418 height 13
paste input "ydadora2025"
type input "ydadora2025"
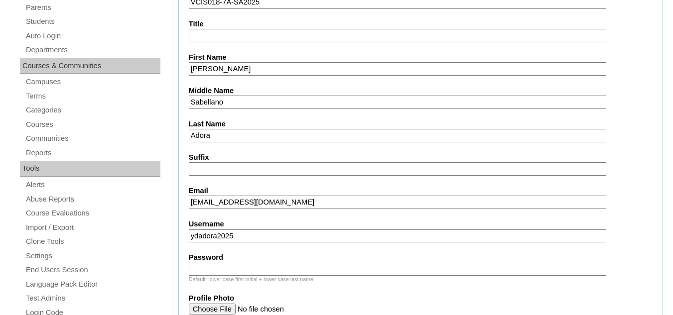
click at [232, 269] on input "Password" at bounding box center [398, 269] width 418 height 13
paste input "HUysee"
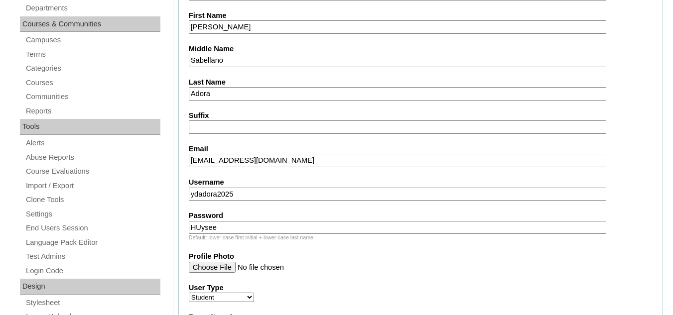
scroll to position [349, 0]
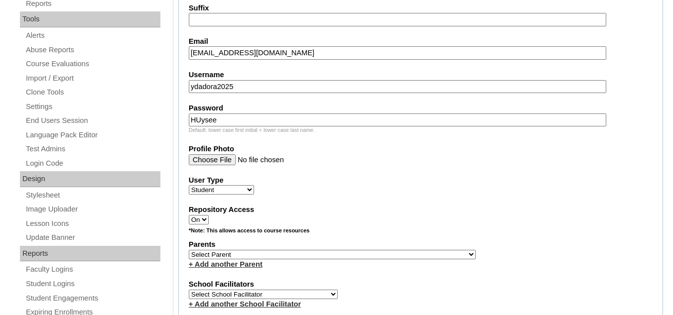
type input "HUysee"
click at [259, 254] on select "Select Parent , , , , , , , , , , , , , , , , , , , , , , , , , , , , , , , , ,…" at bounding box center [332, 254] width 287 height 9
select select "43560"
click at [189, 250] on select "Select Parent , , , , , , , , , , , , , , , , , , , , , , , , , , , , , , , , ,…" at bounding box center [332, 254] width 287 height 9
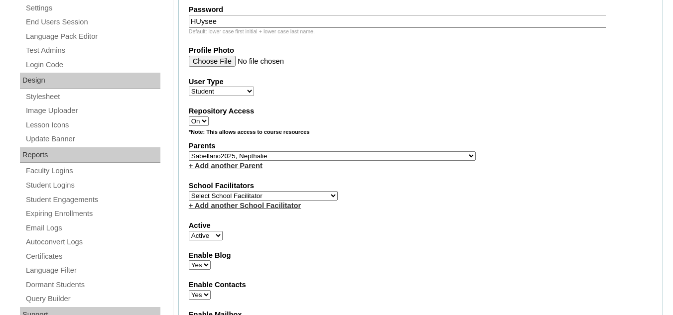
scroll to position [448, 0]
click at [240, 195] on select "Select School Facilitator Norman Añain Ruffa Abadijas Mary Abella Gloryfe Abion…" at bounding box center [263, 194] width 149 height 9
drag, startPoint x: 362, startPoint y: 224, endPoint x: 208, endPoint y: 178, distance: 161.2
click at [363, 224] on label "Active" at bounding box center [421, 225] width 464 height 10
click at [223, 230] on select "Active Inactive" at bounding box center [206, 234] width 34 height 9
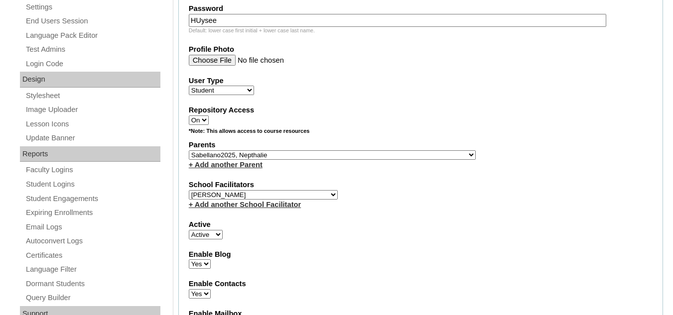
click at [228, 197] on select "Select School Facilitator Norman Añain Ruffa Abadijas Mary Abella Gloryfe Abion…" at bounding box center [263, 194] width 149 height 9
select select "42182"
click at [189, 190] on select "Select School Facilitator Norman Añain Ruffa Abadijas Mary Abella Gloryfe Abion…" at bounding box center [263, 194] width 149 height 9
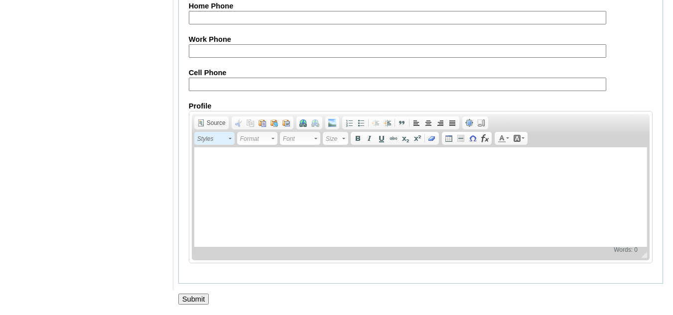
scroll to position [1201, 0]
click at [193, 301] on input "Submit" at bounding box center [193, 299] width 31 height 11
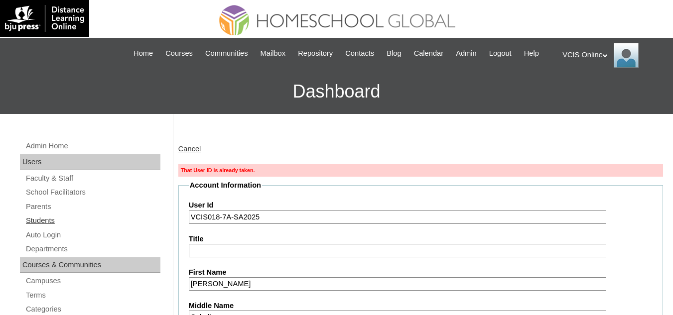
drag, startPoint x: 285, startPoint y: 218, endPoint x: 80, endPoint y: 216, distance: 204.8
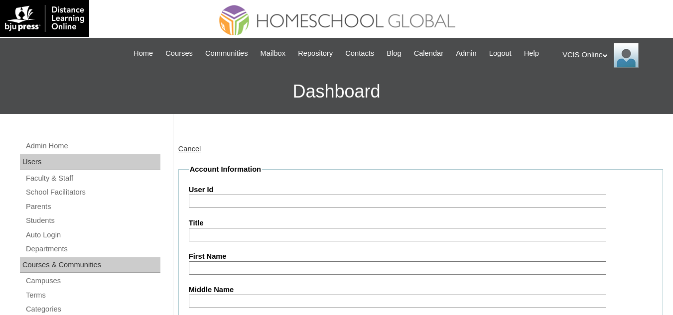
scroll to position [1201, 0]
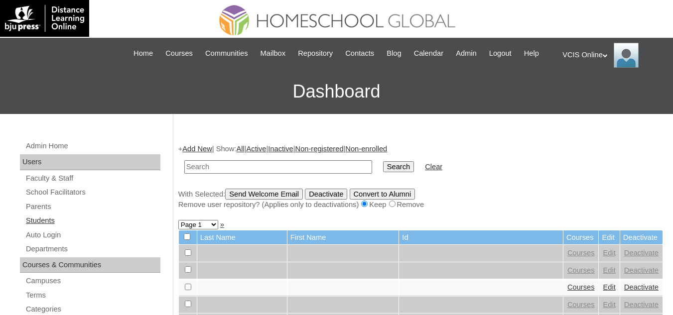
click at [40, 217] on link "Students" at bounding box center [93, 221] width 136 height 12
type input "VCIS018-7A-SA2025"
click at [383, 169] on input "Search" at bounding box center [398, 166] width 31 height 11
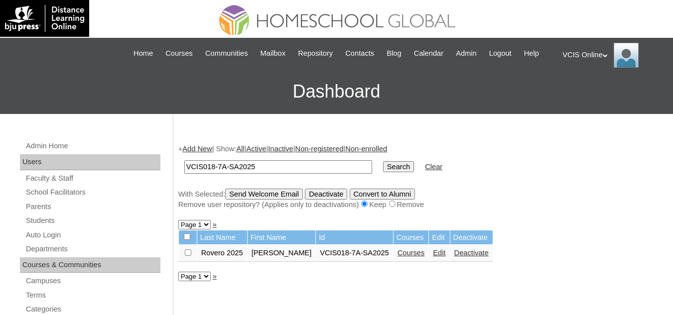
click at [286, 169] on input "VCIS018-7A-SA2025" at bounding box center [278, 166] width 188 height 13
click at [433, 254] on link "Edit" at bounding box center [439, 253] width 12 height 8
click at [39, 205] on link "Parents" at bounding box center [93, 207] width 136 height 12
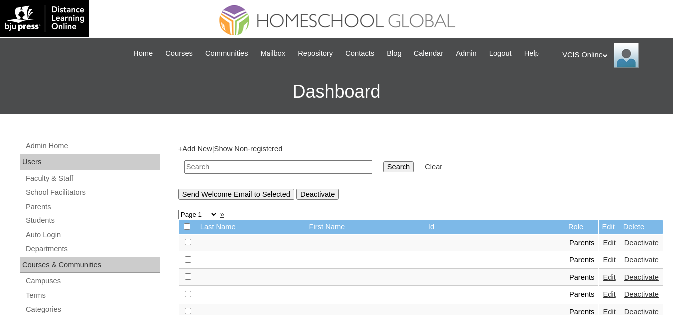
click at [229, 165] on input "text" at bounding box center [278, 166] width 188 height 13
paste input "VCIS018-7A-SA2025"
click at [234, 168] on input "VCIS018-7A-SA2025" at bounding box center [278, 166] width 188 height 13
type input "VCIS018-7A-PA2025"
click at [383, 161] on input "Search" at bounding box center [398, 166] width 31 height 11
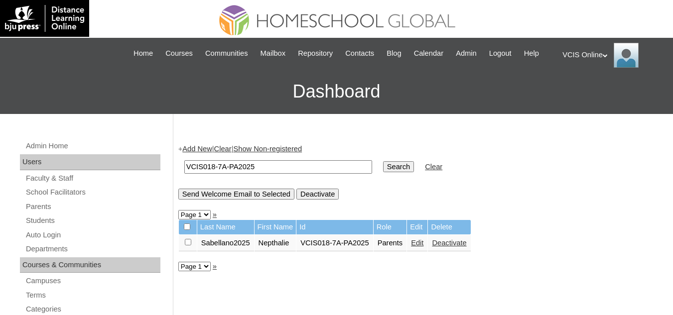
click at [412, 246] on link "Edit" at bounding box center [417, 243] width 12 height 8
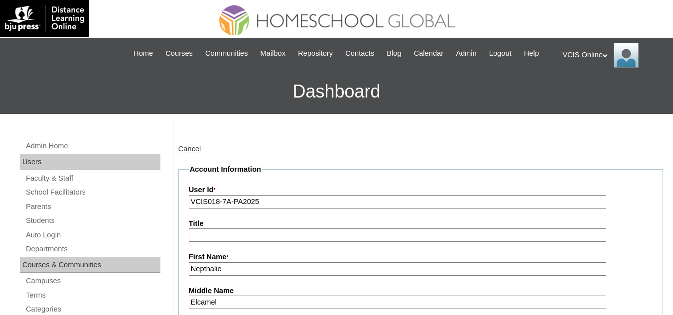
drag, startPoint x: 266, startPoint y: 201, endPoint x: 189, endPoint y: 198, distance: 76.8
click at [189, 198] on input "VCIS018-7A-PA2025" at bounding box center [398, 201] width 418 height 13
paste input "22"
click at [269, 204] on input "VCIS018-7A-PA2025" at bounding box center [398, 201] width 418 height 13
drag, startPoint x: 263, startPoint y: 204, endPoint x: 47, endPoint y: 180, distance: 217.0
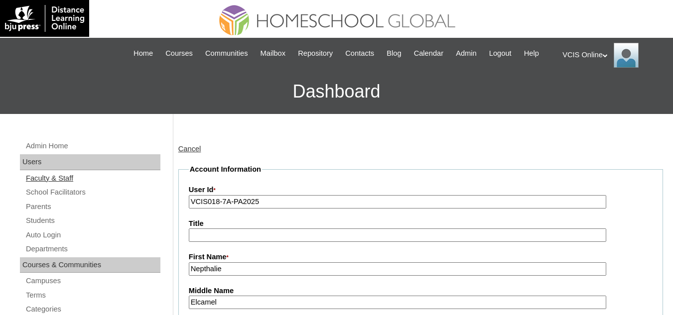
paste input "22"
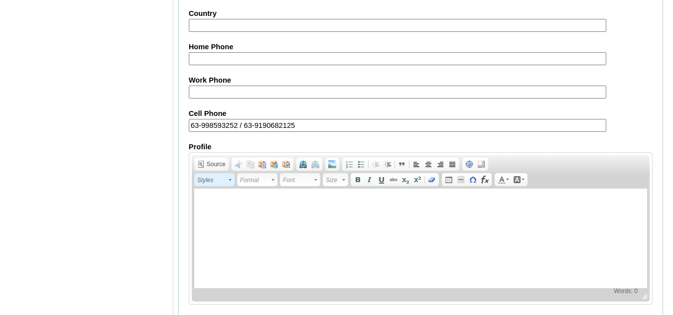
scroll to position [993, 0]
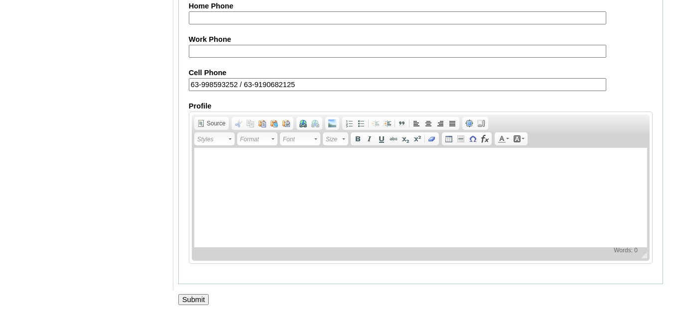
type input "VCIS022-7A-PA2025"
click at [186, 301] on input "Submit" at bounding box center [193, 299] width 31 height 11
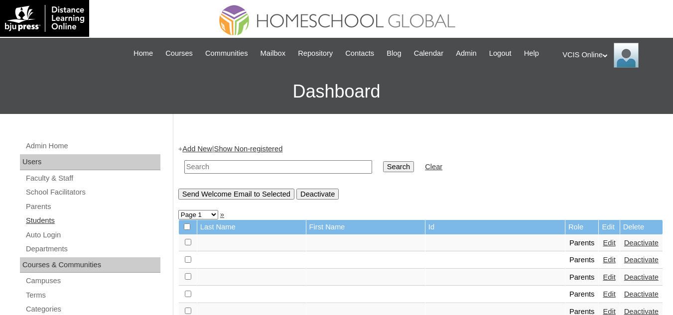
click at [40, 221] on link "Students" at bounding box center [93, 221] width 136 height 12
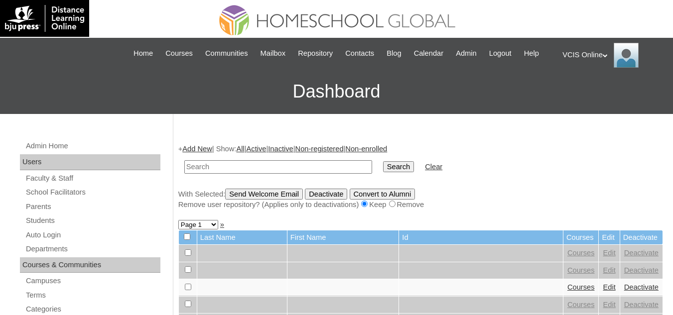
click at [192, 145] on link "Add New" at bounding box center [196, 149] width 29 height 8
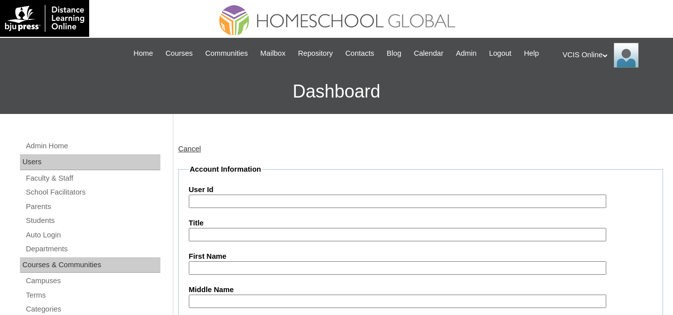
click at [201, 203] on input "User Id" at bounding box center [398, 201] width 418 height 13
paste input "VCIS022-7A-PA2025"
click at [237, 199] on input "VCIS022-7A-PA2025" at bounding box center [398, 201] width 418 height 13
type input "VCIS022-7A-SA2025"
click at [221, 236] on input "Title" at bounding box center [398, 234] width 418 height 13
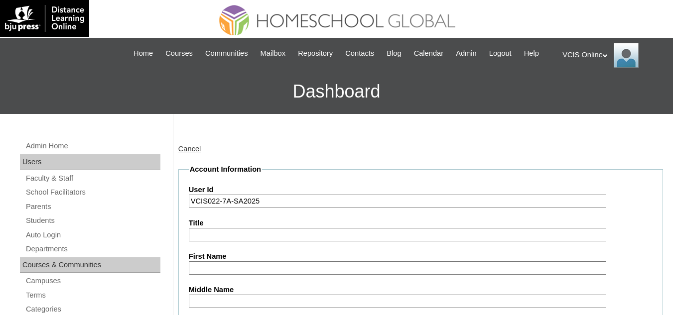
click at [210, 268] on input "First Name" at bounding box center [398, 268] width 418 height 13
paste input "Yoki Danica Sabellano Adora"
drag, startPoint x: 302, startPoint y: 266, endPoint x: 228, endPoint y: 264, distance: 73.8
click at [228, 264] on input "Yoki Danica Sabellano Adora" at bounding box center [398, 268] width 418 height 13
type input "Yoki Danica"
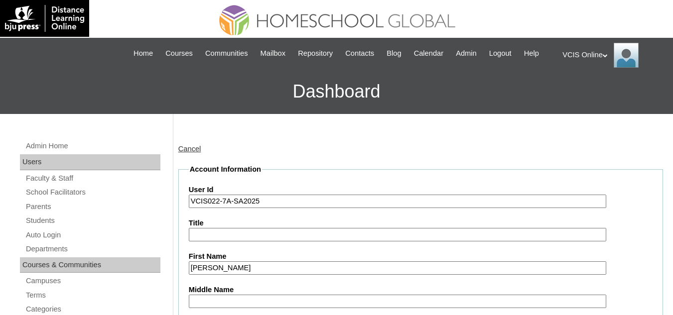
click at [209, 300] on input "Middle Name" at bounding box center [398, 301] width 418 height 13
paste input "Sabellano Adora"
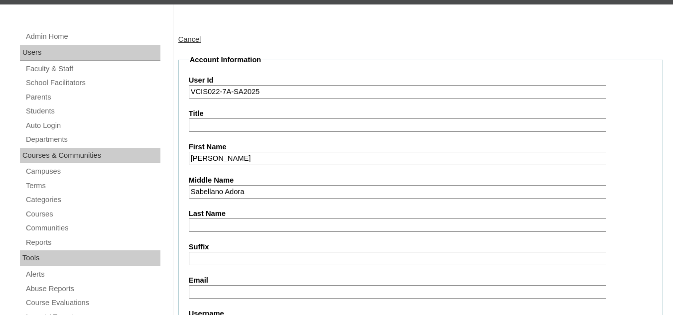
scroll to position [149, 0]
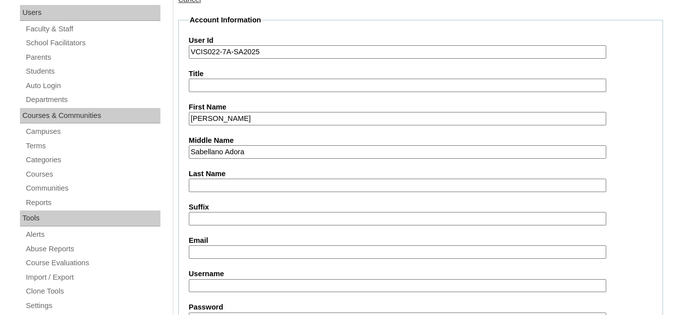
click at [192, 153] on input "Sabellano Adora" at bounding box center [398, 151] width 418 height 13
drag, startPoint x: 267, startPoint y: 154, endPoint x: 224, endPoint y: 153, distance: 42.8
click at [224, 153] on input "Sabellano Adora" at bounding box center [398, 151] width 418 height 13
type input "Sabellano"
click at [210, 184] on input "Last Name" at bounding box center [398, 185] width 418 height 13
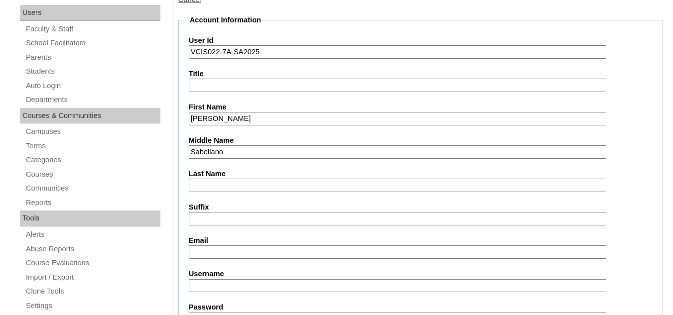
paste input "Adora"
type input "Adora"
drag, startPoint x: 215, startPoint y: 252, endPoint x: 343, endPoint y: 97, distance: 201.0
click at [216, 252] on input "Email" at bounding box center [398, 252] width 418 height 13
paste input "ydadora.student@vcis.edu.ph"
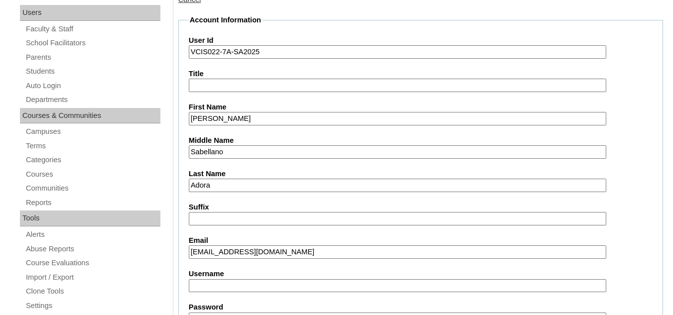
type input "ydadora.student@vcis.edu.ph"
click at [231, 286] on input "Username" at bounding box center [398, 285] width 418 height 13
paste input "ydadora2025"
type input "ydadora2025"
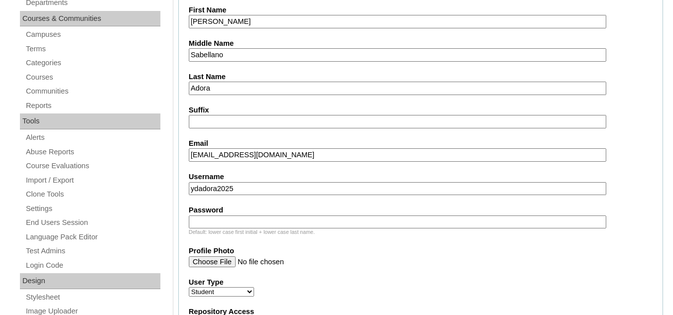
scroll to position [249, 0]
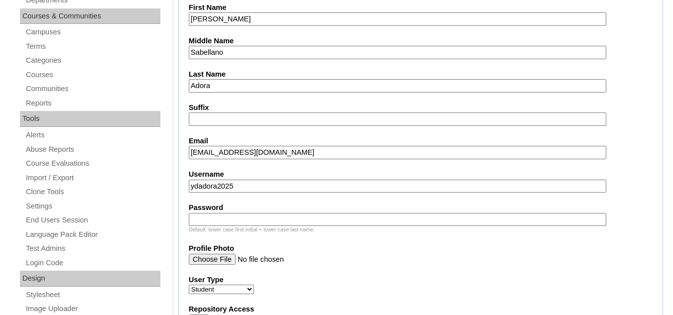
click at [212, 214] on input "Password" at bounding box center [398, 219] width 418 height 13
paste input "HUysee"
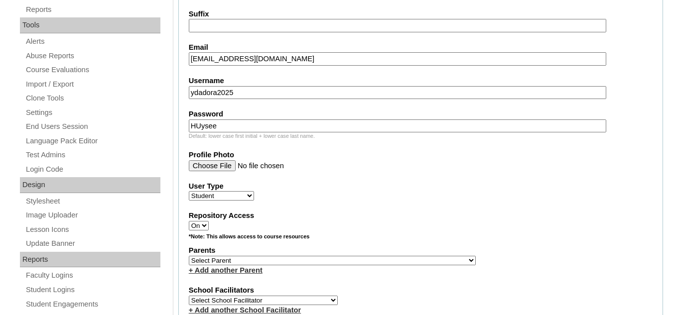
scroll to position [349, 0]
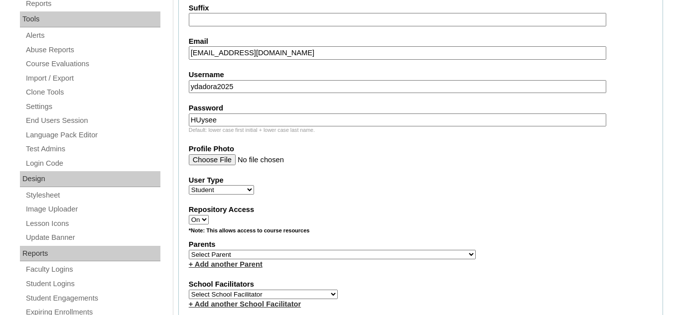
type input "HUysee"
click at [214, 254] on select "Select Parent , , , , , , , , , , , , , , , , , , , , , , , , , , , , , , , , ,…" at bounding box center [332, 254] width 287 height 9
select select "43560"
click at [189, 250] on select "Select Parent , , , , , , , , , , , , , , , , , , , , , , , , , , , , , , , , ,…" at bounding box center [332, 254] width 287 height 9
click at [247, 297] on select "Select School Facilitator Norman Añain Ruffa Abadijas Mary Abella Gloryfe Abion…" at bounding box center [263, 294] width 149 height 9
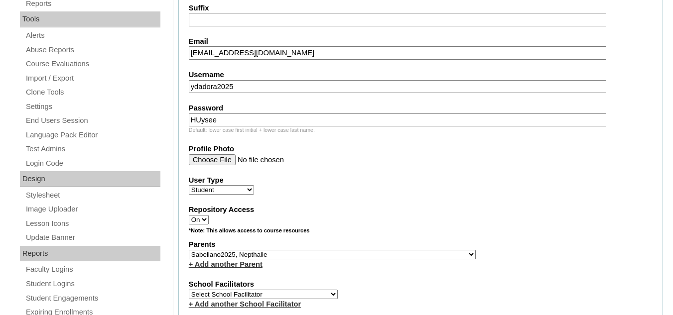
select select "42182"
click at [189, 290] on select "Select School Facilitator Norman Añain Ruffa Abadijas Mary Abella Gloryfe Abion…" at bounding box center [263, 294] width 149 height 9
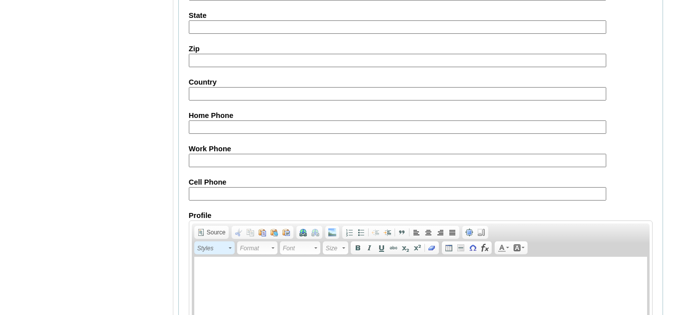
scroll to position [1096, 0]
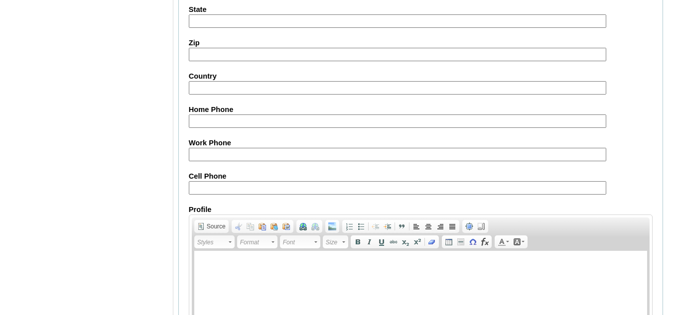
click at [215, 191] on input "Cell Phone" at bounding box center [398, 187] width 418 height 13
paste input "63-998593252 / 63-9190682125"
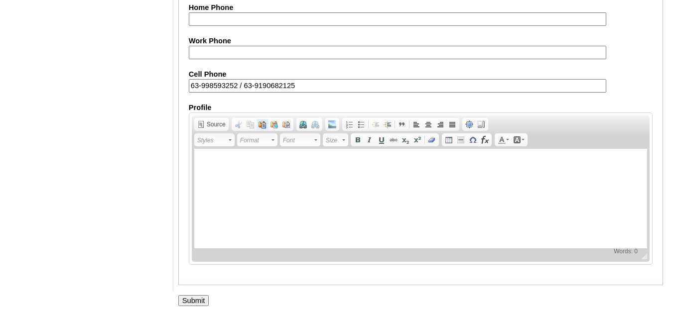
scroll to position [1201, 0]
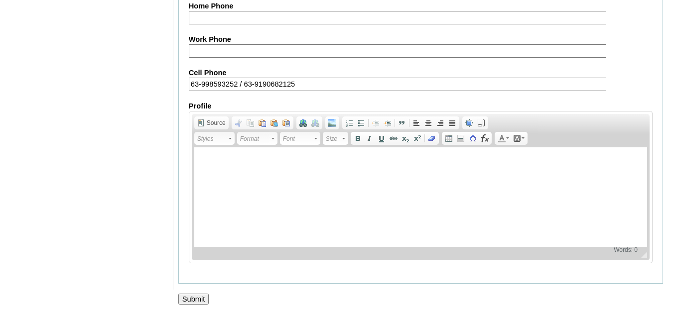
type input "63-998593252 / 63-9190682125"
click at [196, 300] on input "Submit" at bounding box center [193, 299] width 31 height 11
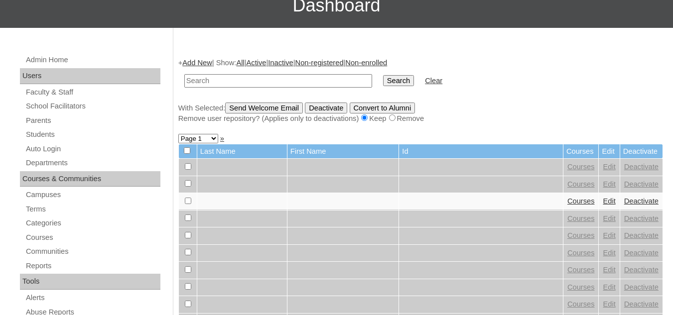
scroll to position [50, 0]
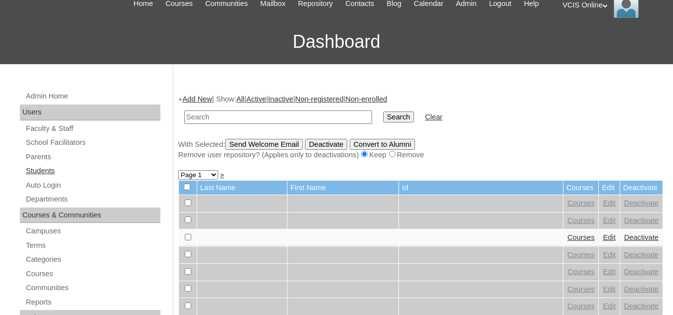
click at [40, 174] on link "Students" at bounding box center [93, 171] width 136 height 12
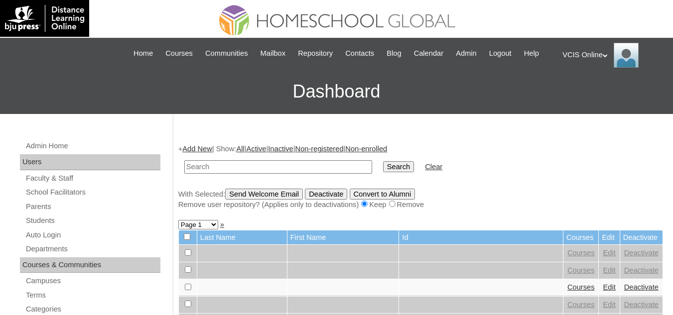
paste input "[PERSON_NAME] [PERSON_NAME]"
type input "[PERSON_NAME] [PERSON_NAME]"
click at [383, 161] on input "Search" at bounding box center [398, 166] width 31 height 11
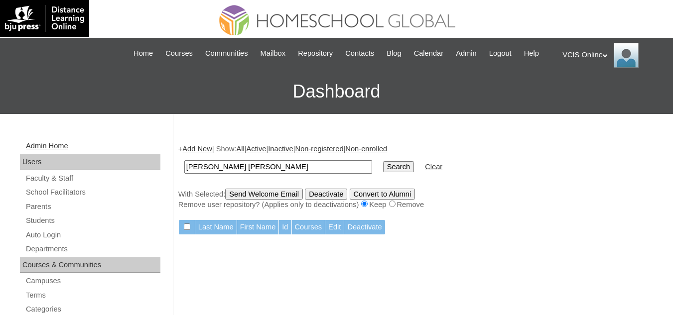
drag, startPoint x: 311, startPoint y: 166, endPoint x: 38, endPoint y: 145, distance: 273.8
click at [35, 218] on link "Students" at bounding box center [93, 221] width 136 height 12
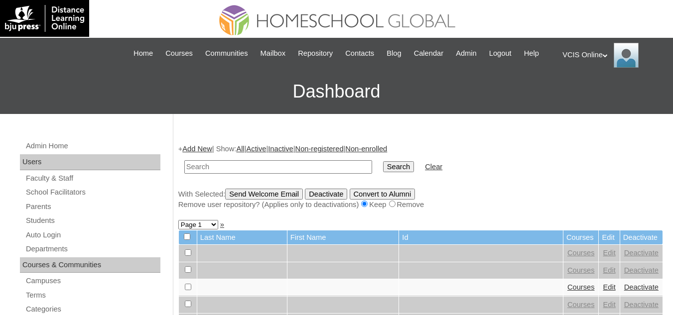
type input "[PERSON_NAME] [PERSON_NAME]"
drag, startPoint x: 287, startPoint y: 173, endPoint x: 0, endPoint y: 157, distance: 287.9
click at [221, 166] on input "text" at bounding box center [278, 166] width 188 height 13
paste input "VCIS022-7A-SA2025"
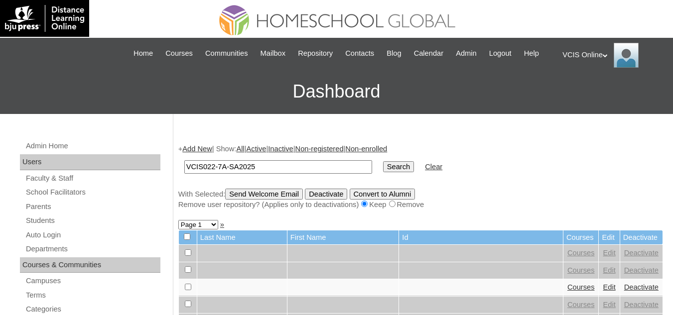
type input "VCIS022-7A-SA2025"
click at [383, 161] on input "Search" at bounding box center [398, 166] width 31 height 11
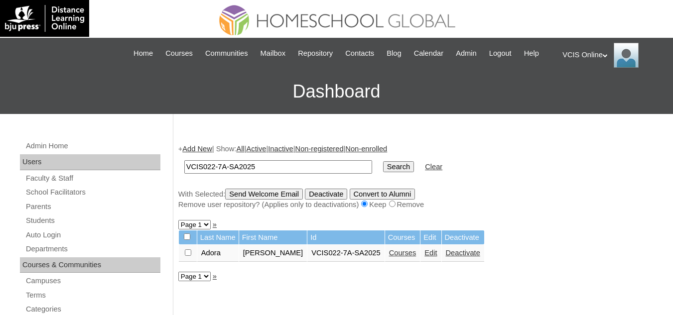
click at [389, 254] on link "Courses" at bounding box center [402, 253] width 27 height 8
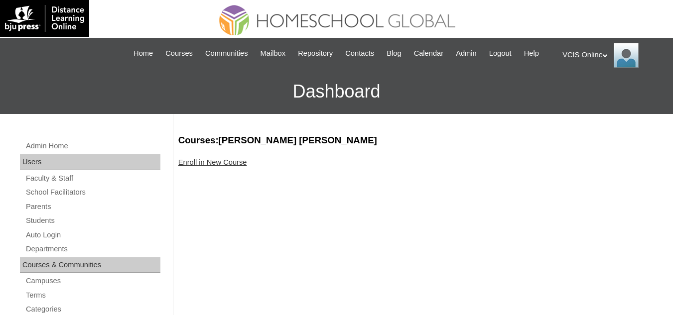
click at [199, 158] on link "Enroll in New Course" at bounding box center [212, 162] width 69 height 8
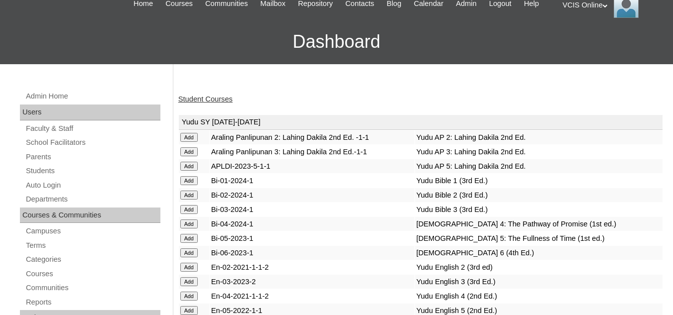
scroll to position [3744, 0]
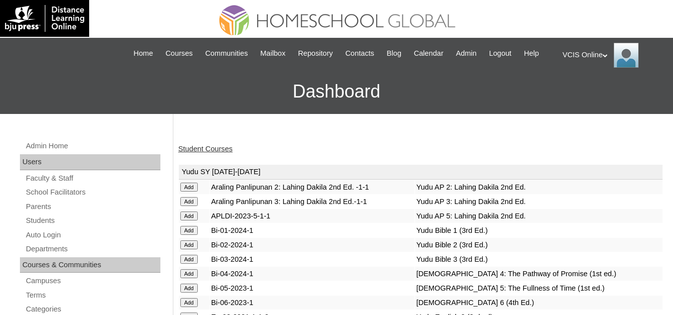
click at [512, 150] on div "Student Courses" at bounding box center [420, 149] width 485 height 10
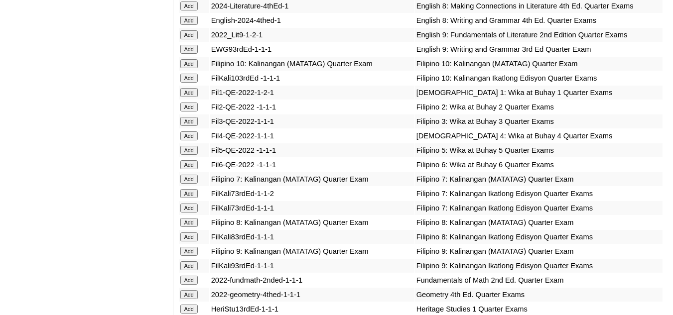
scroll to position [3007, 0]
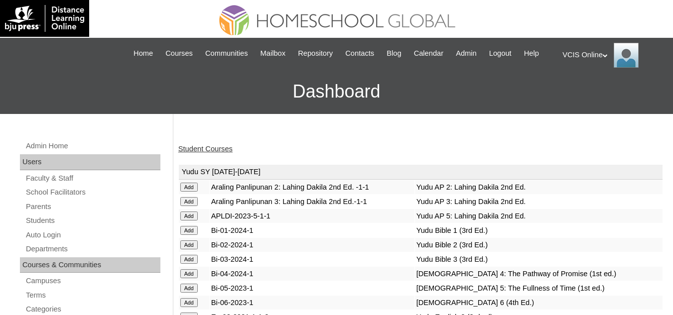
click at [462, 145] on div "Student Courses" at bounding box center [420, 149] width 485 height 10
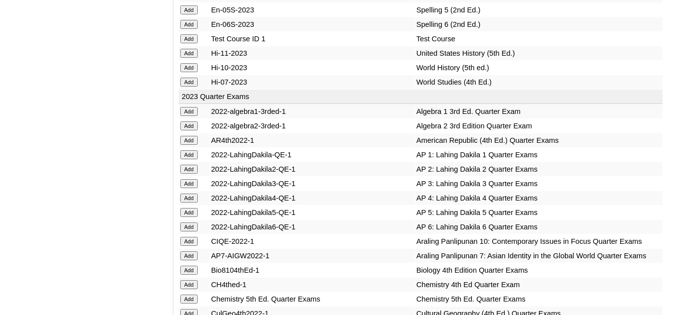
scroll to position [5956, 0]
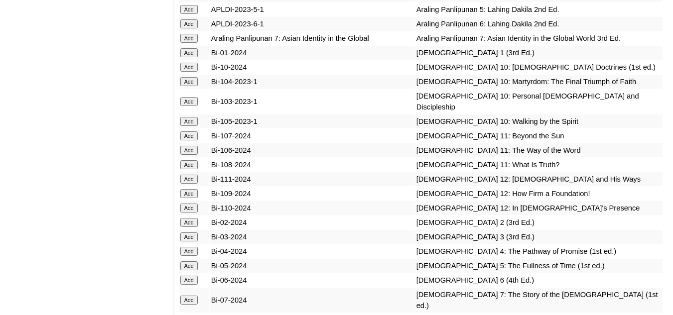
scroll to position [2437, 0]
